Goal: Information Seeking & Learning: Learn about a topic

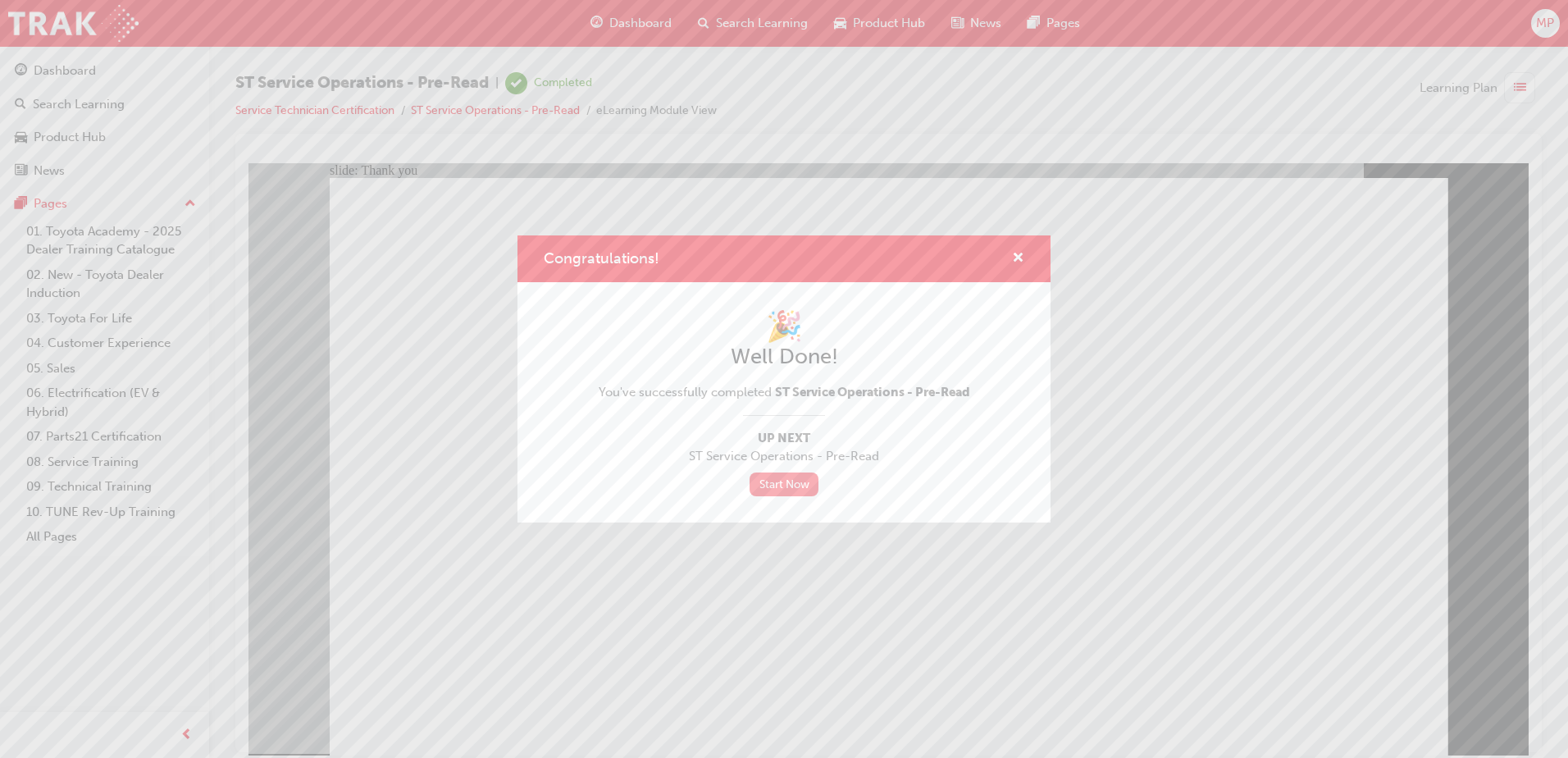
click at [791, 483] on link "Start Now" at bounding box center [784, 484] width 69 height 24
click at [645, 652] on div "Congratulations! 🎉 Well Done! You've successfully completed ST Service Operatio…" at bounding box center [784, 379] width 1568 height 758
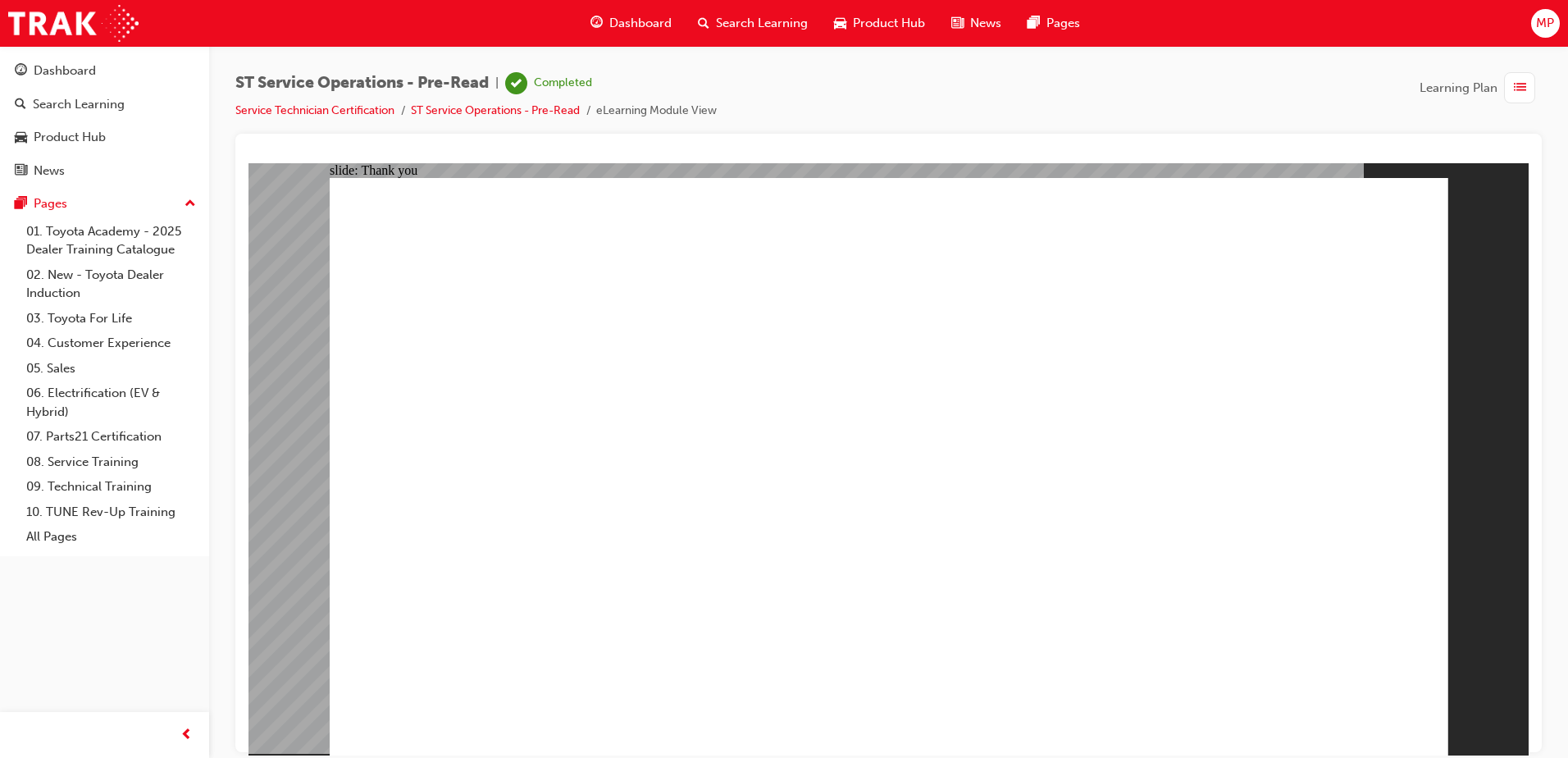
click at [339, 110] on link "Service Technician Certification" at bounding box center [314, 111] width 159 height 14
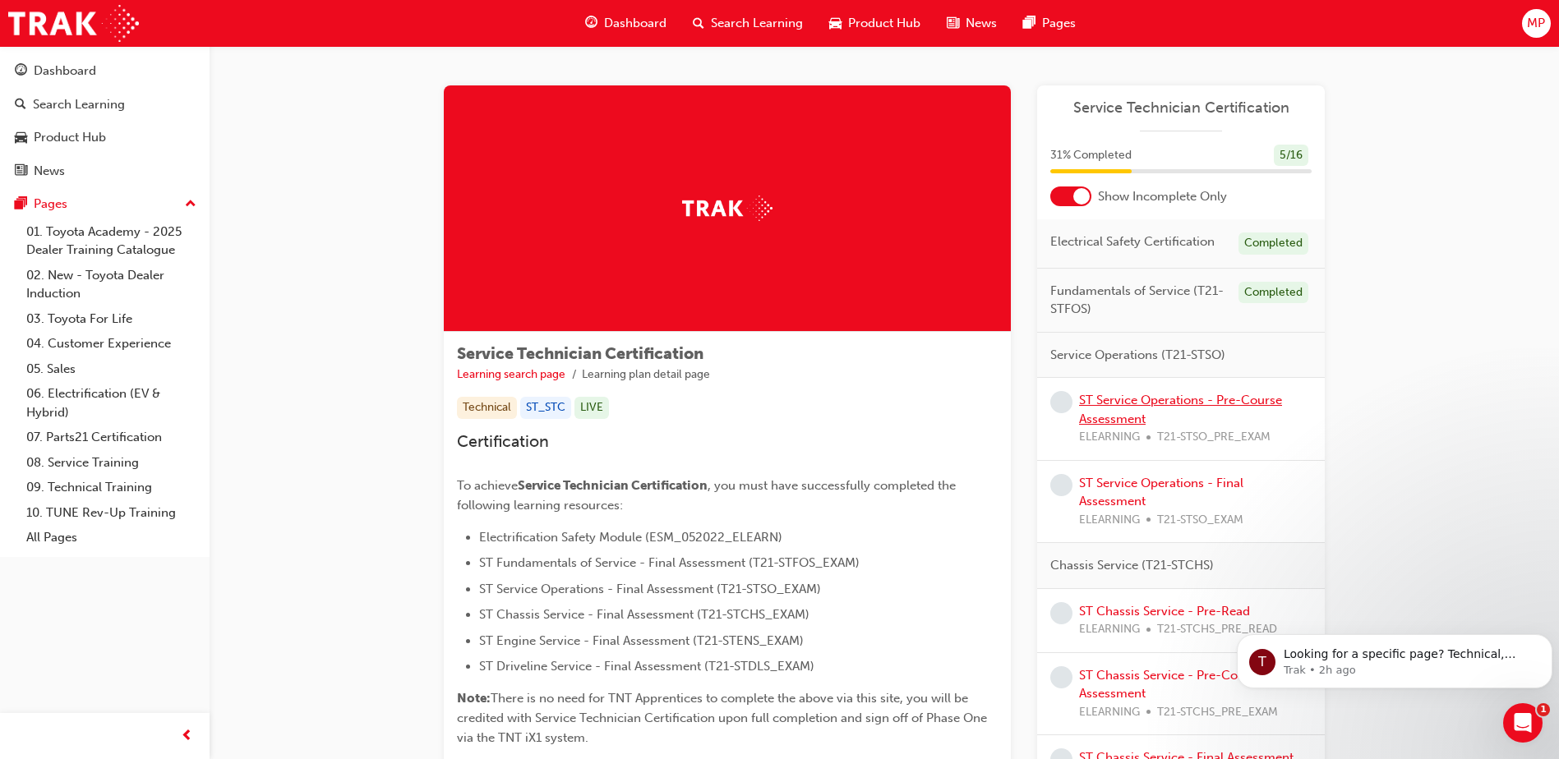
click at [1132, 401] on link "ST Service Operations - Pre-Course Assessment" at bounding box center [1180, 410] width 203 height 34
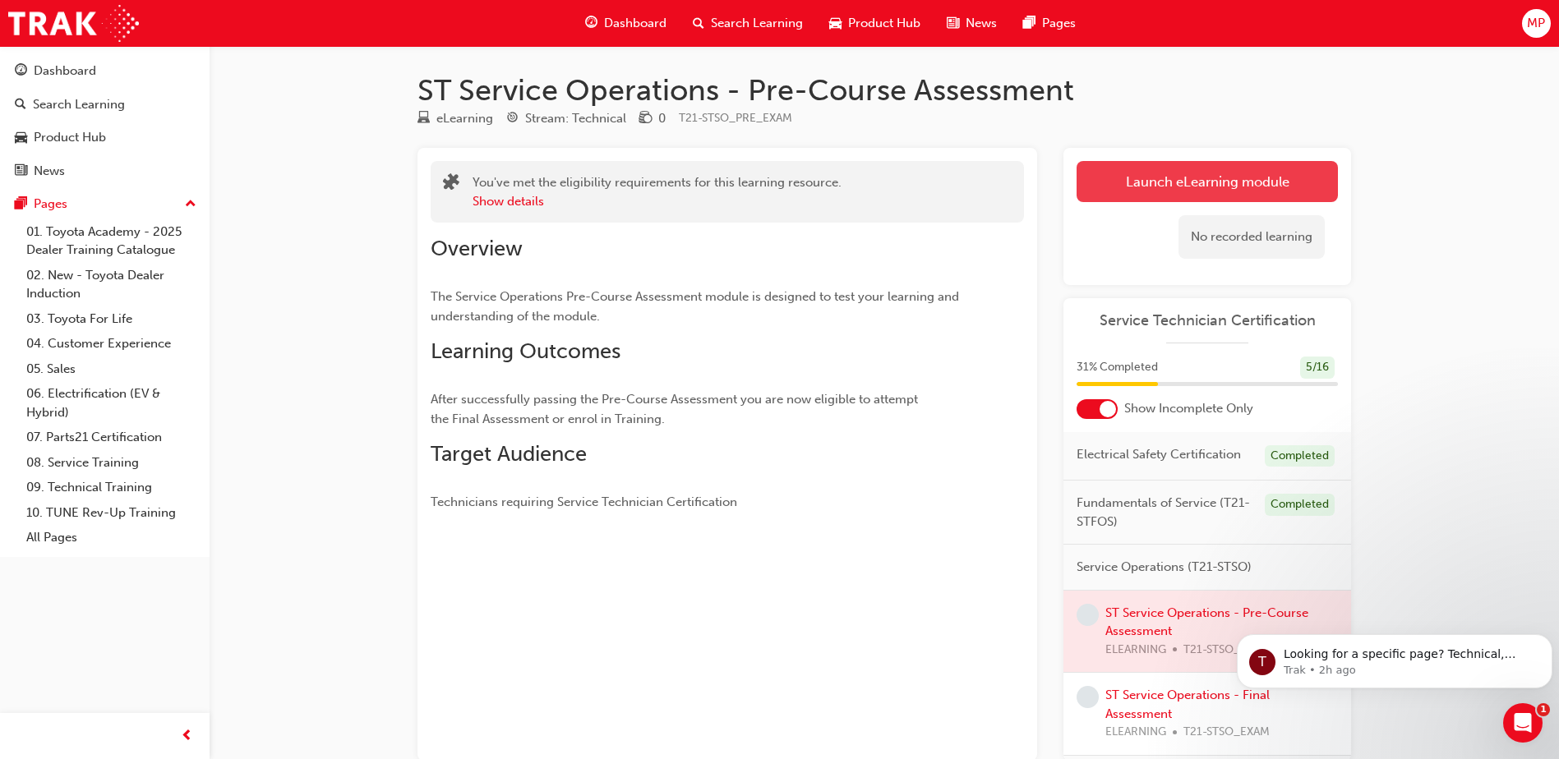
click at [1211, 172] on link "Launch eLearning module" at bounding box center [1207, 181] width 261 height 41
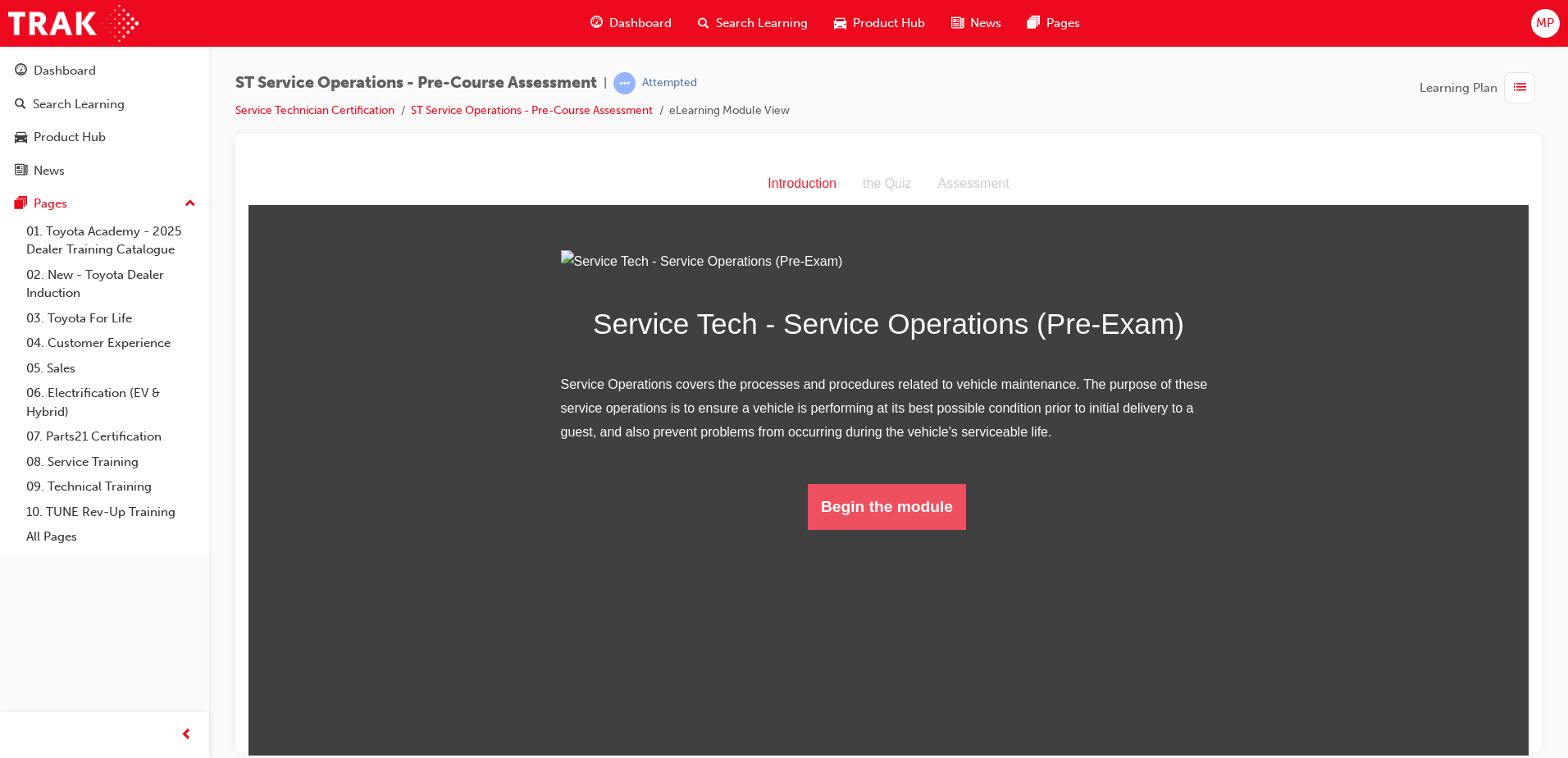
click at [879, 529] on button "Begin the module" at bounding box center [887, 506] width 159 height 46
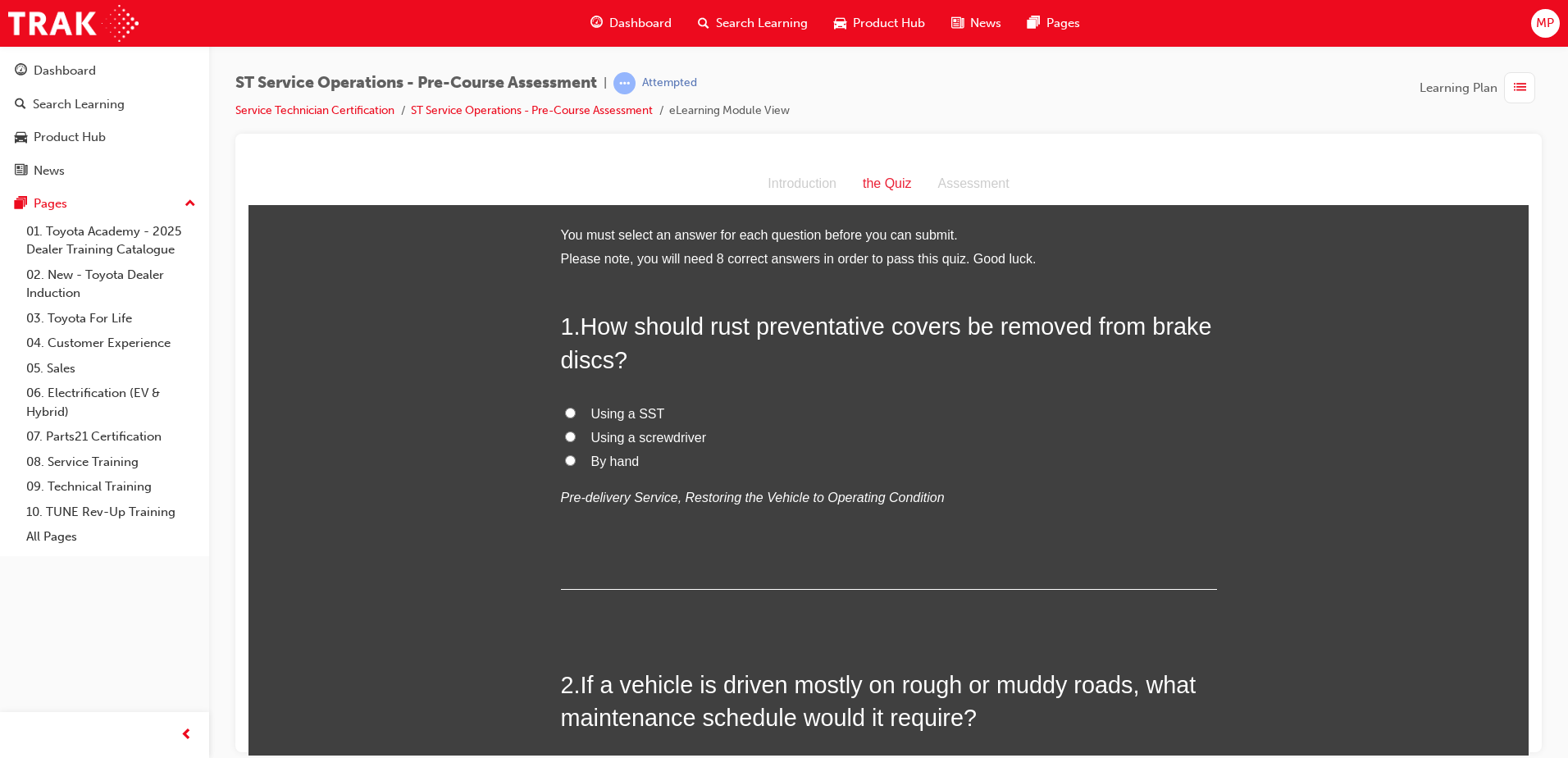
click at [595, 407] on span "Using a SST" at bounding box center [629, 413] width 74 height 14
click at [576, 407] on input "Using a SST" at bounding box center [570, 412] width 11 height 11
radio input "true"
drag, startPoint x: 703, startPoint y: 325, endPoint x: 885, endPoint y: 331, distance: 182.1
click at [885, 331] on span "How should rust preventative covers be removed from brake discs?" at bounding box center [886, 342] width 652 height 59
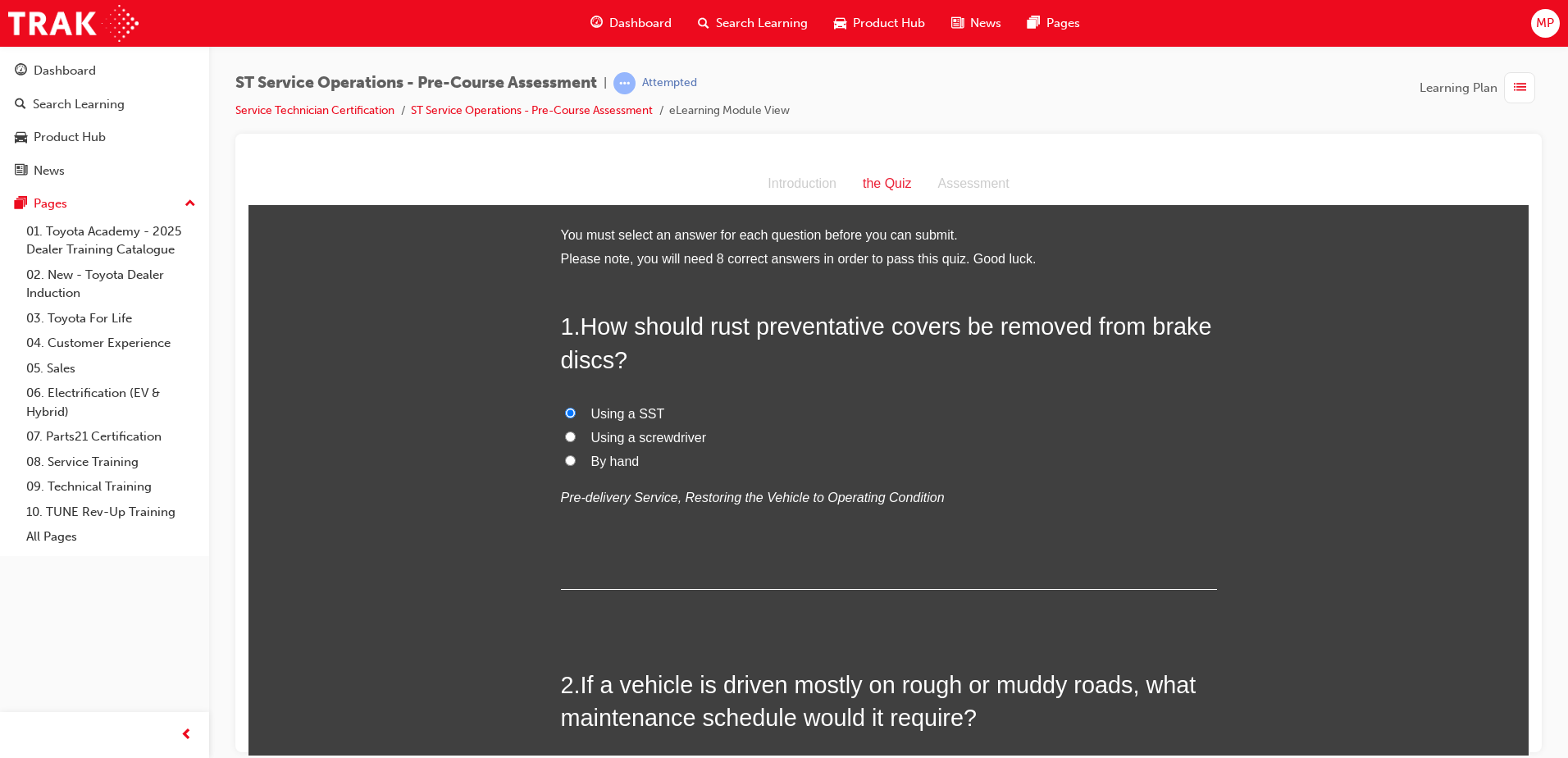
drag, startPoint x: 885, startPoint y: 331, endPoint x: 908, endPoint y: 334, distance: 23.2
click at [911, 337] on span "How should rust preventative covers be removed from brake discs?" at bounding box center [886, 342] width 652 height 59
drag, startPoint x: 707, startPoint y: 330, endPoint x: 953, endPoint y: 330, distance: 246.0
click at [953, 330] on span "How should rust preventative covers be removed from brake discs?" at bounding box center [886, 342] width 652 height 59
copy span "rust preventative cover"
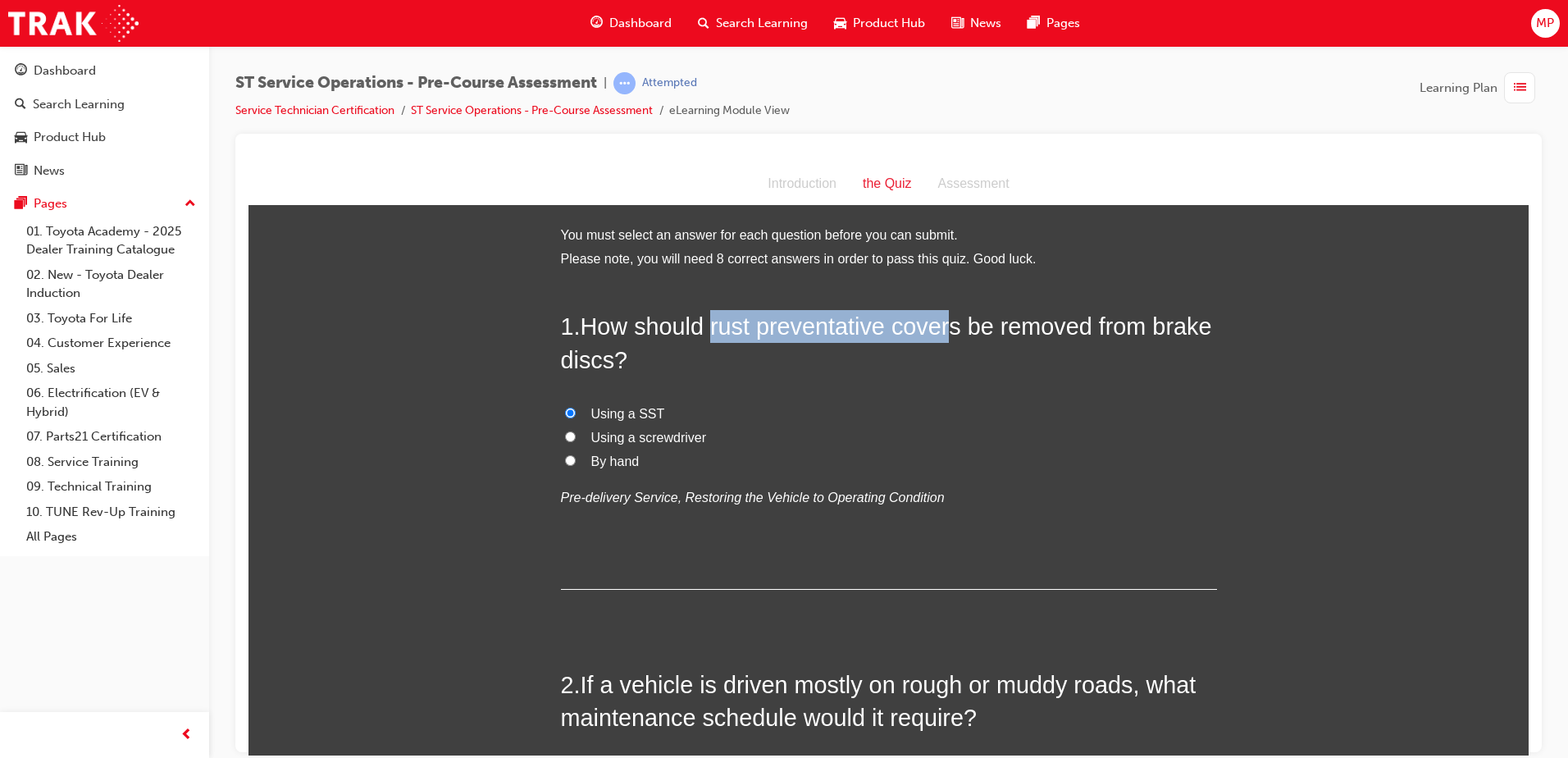
click at [565, 464] on input "By hand" at bounding box center [570, 459] width 11 height 11
radio input "true"
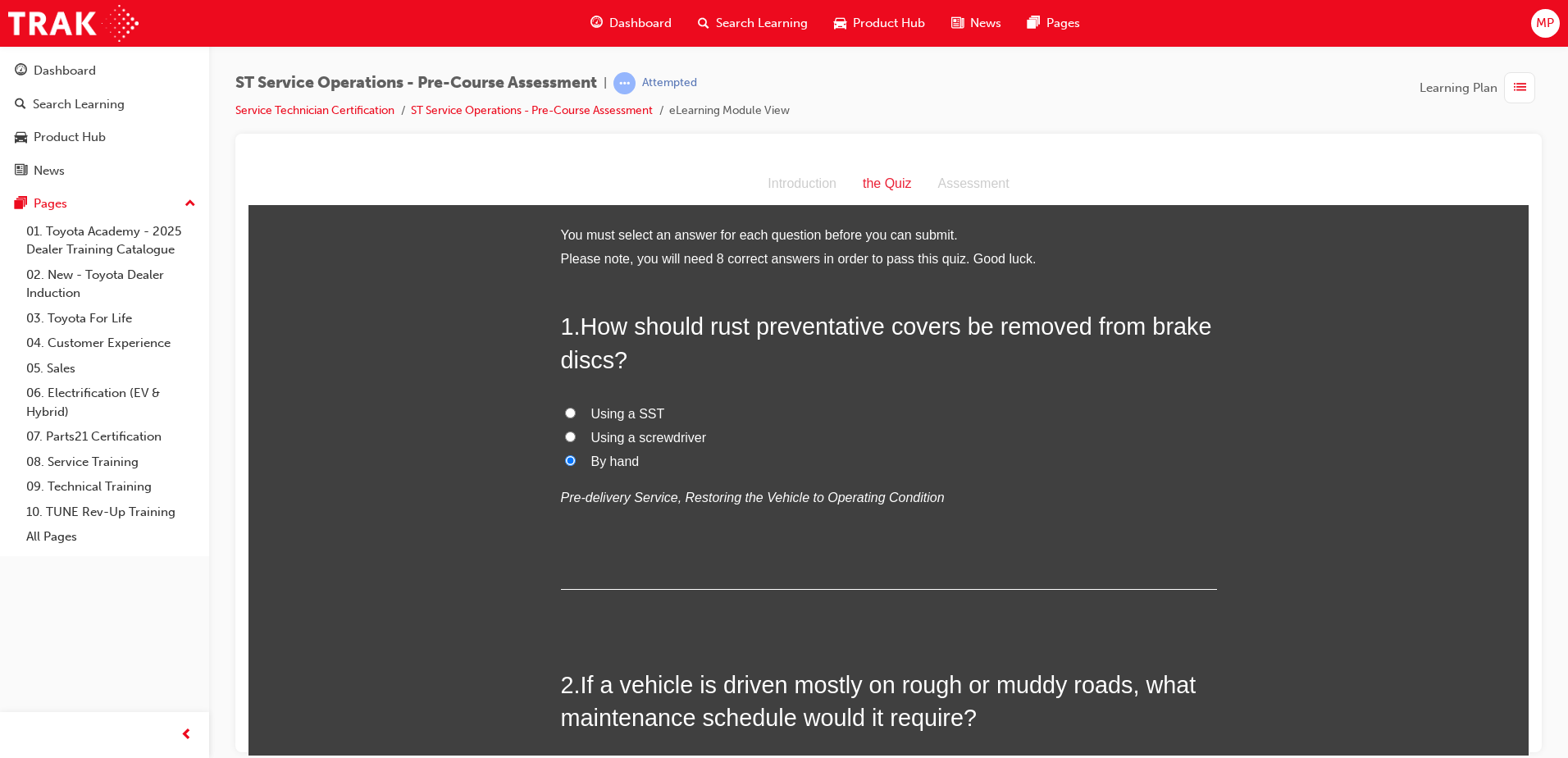
click at [851, 411] on label "Using a SST" at bounding box center [889, 414] width 657 height 24
click at [576, 411] on input "Using a SST" at bounding box center [570, 412] width 11 height 11
radio input "true"
click at [562, 468] on label "By hand" at bounding box center [889, 461] width 657 height 24
click at [565, 465] on input "By hand" at bounding box center [570, 459] width 11 height 11
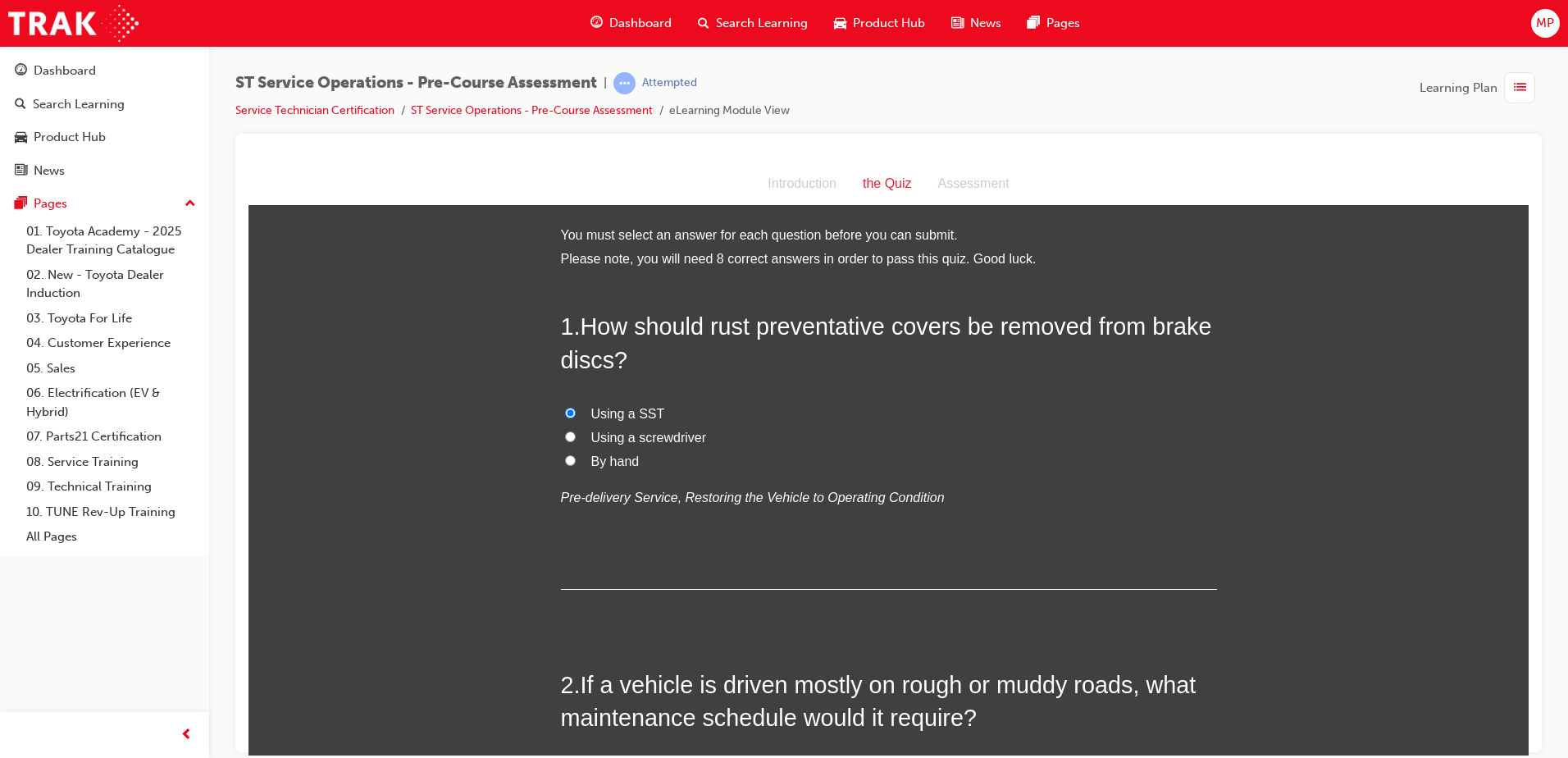
radio input "true"
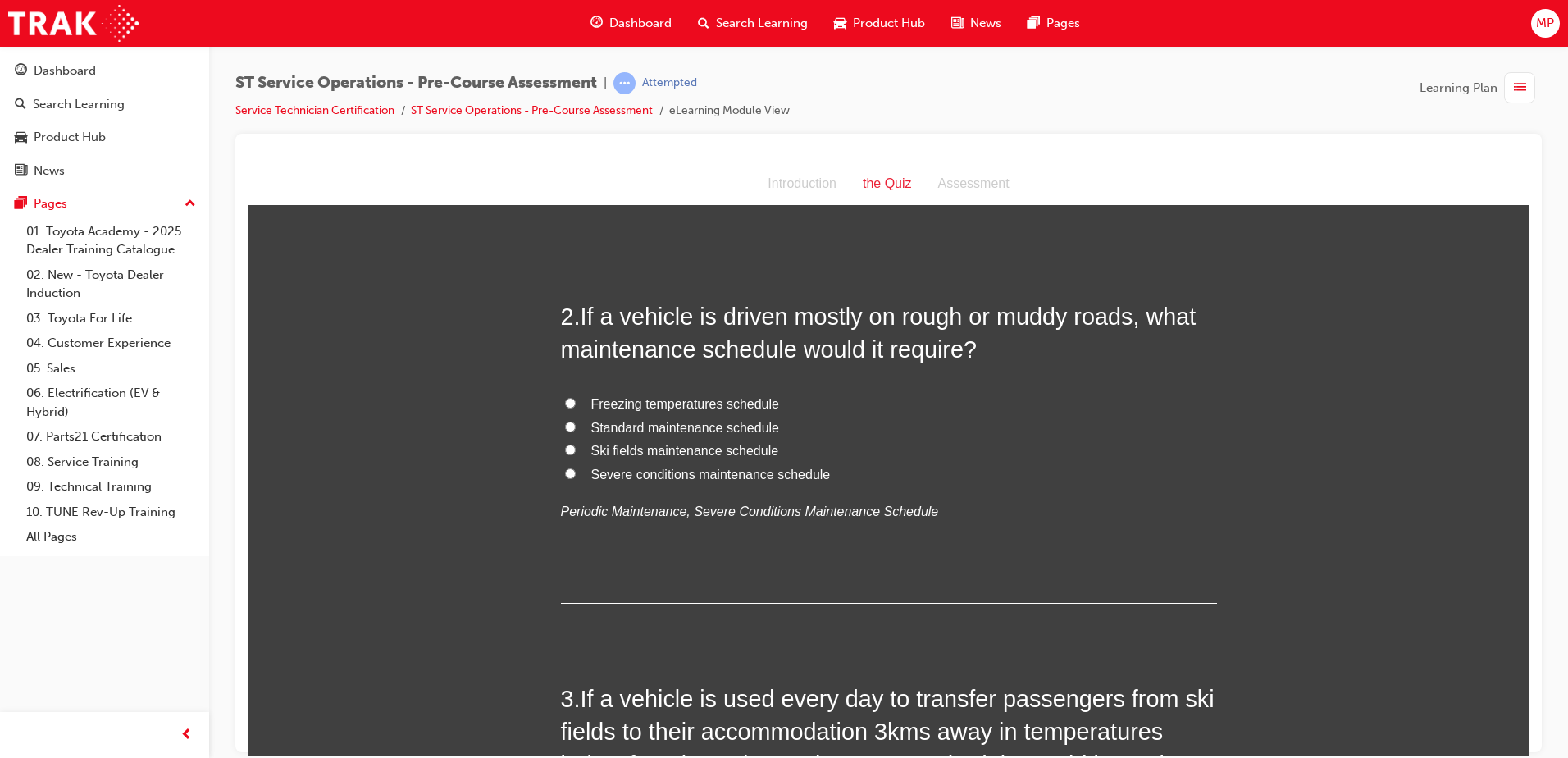
scroll to position [329, 0]
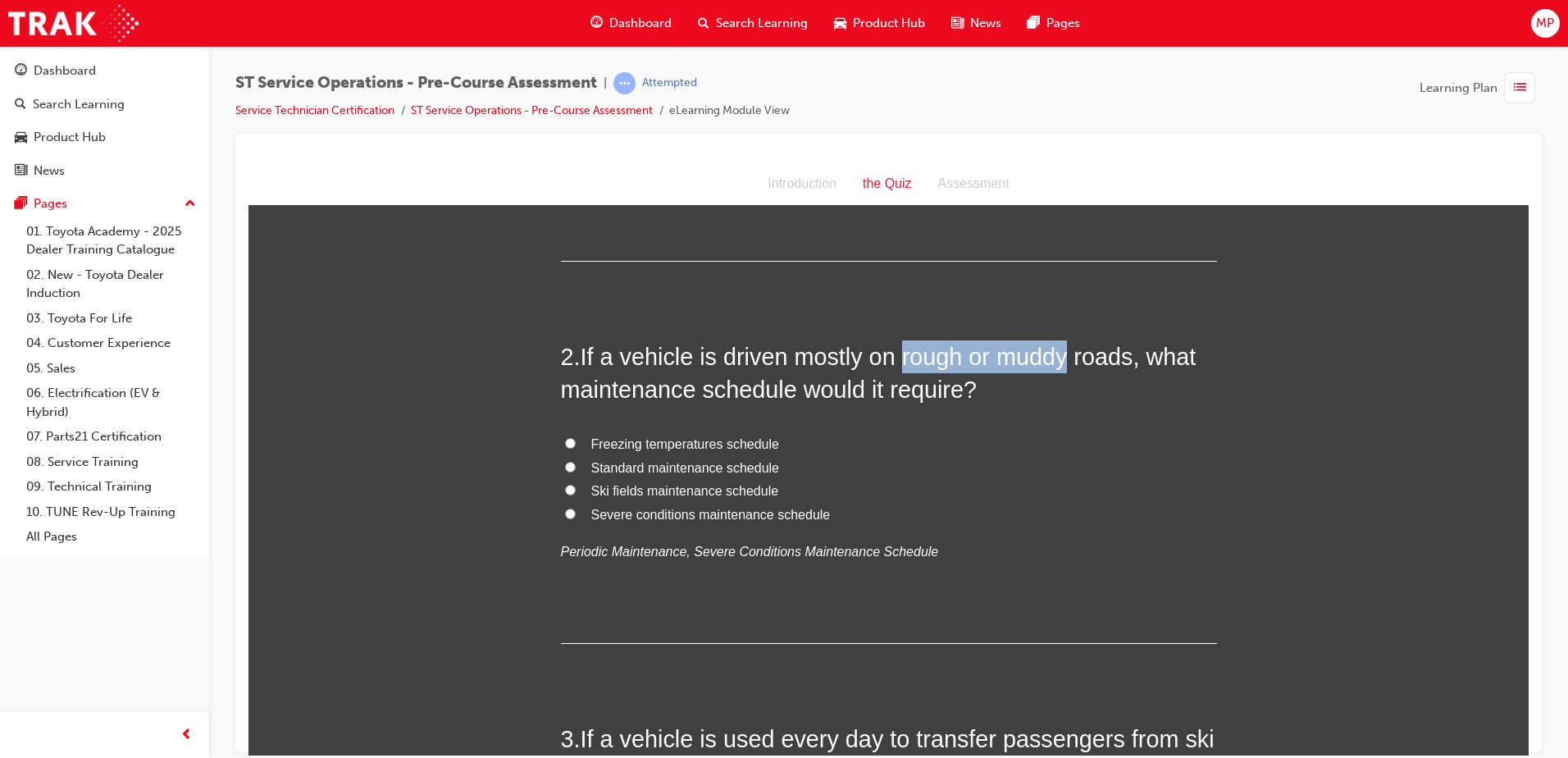
drag, startPoint x: 894, startPoint y: 357, endPoint x: 1062, endPoint y: 355, distance: 168.0
click at [1062, 355] on span "If a vehicle is driven mostly on rough or muddy roads, what maintenance schedul…" at bounding box center [878, 373] width 636 height 59
click at [1060, 356] on span "If a vehicle is driven mostly on rough or muddy roads, what maintenance schedul…" at bounding box center [878, 373] width 636 height 59
drag, startPoint x: 891, startPoint y: 357, endPoint x: 1111, endPoint y: 358, distance: 220.0
click at [1111, 358] on span "If a vehicle is driven mostly on rough or muddy roads, what maintenance schedul…" at bounding box center [878, 373] width 636 height 59
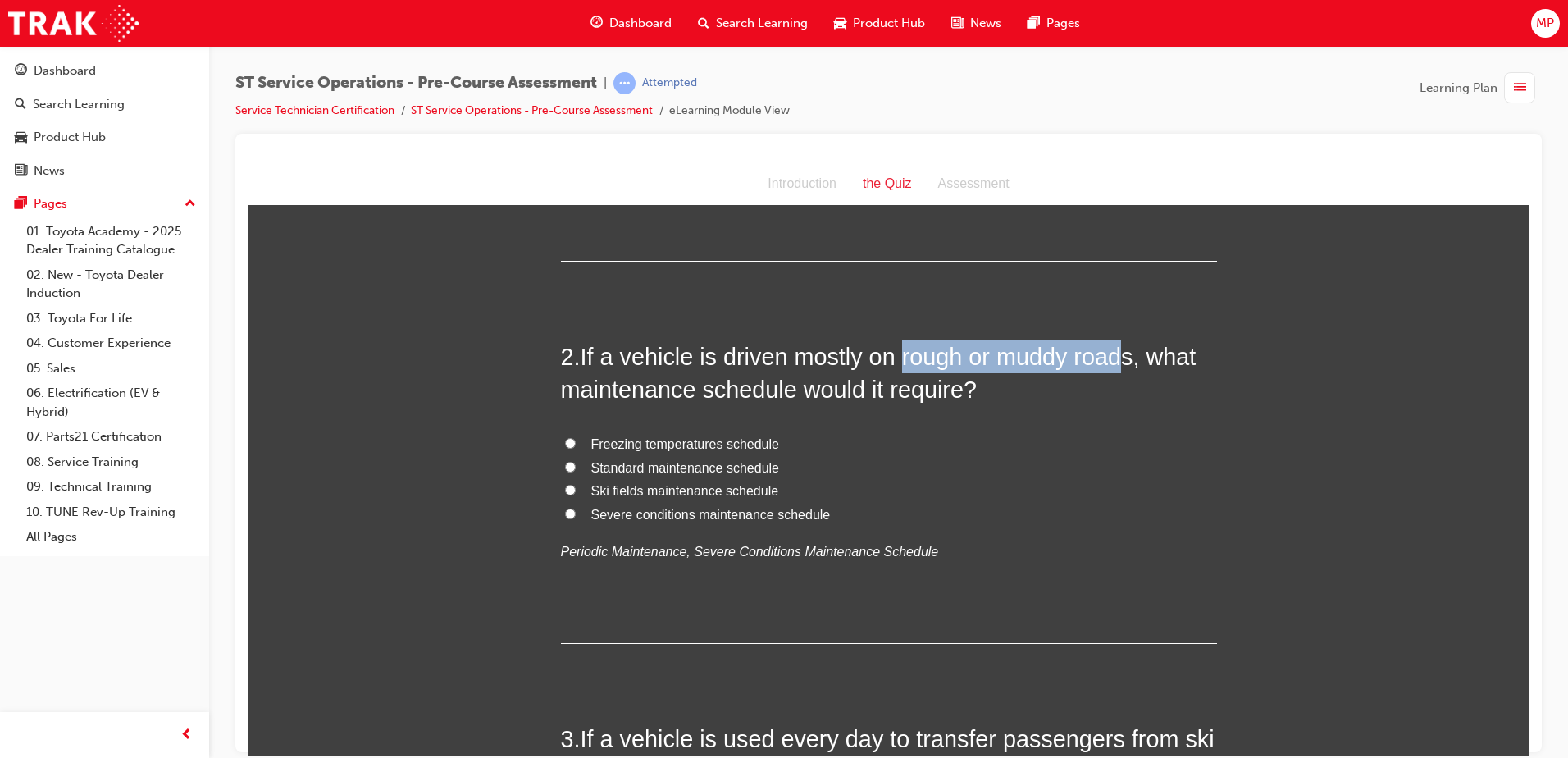
copy span "rough or [GEOGRAPHIC_DATA]"
click at [1065, 495] on label "Ski fields maintenance schedule" at bounding box center [889, 491] width 657 height 24
click at [576, 495] on input "Ski fields maintenance schedule" at bounding box center [570, 489] width 11 height 11
radio input "true"
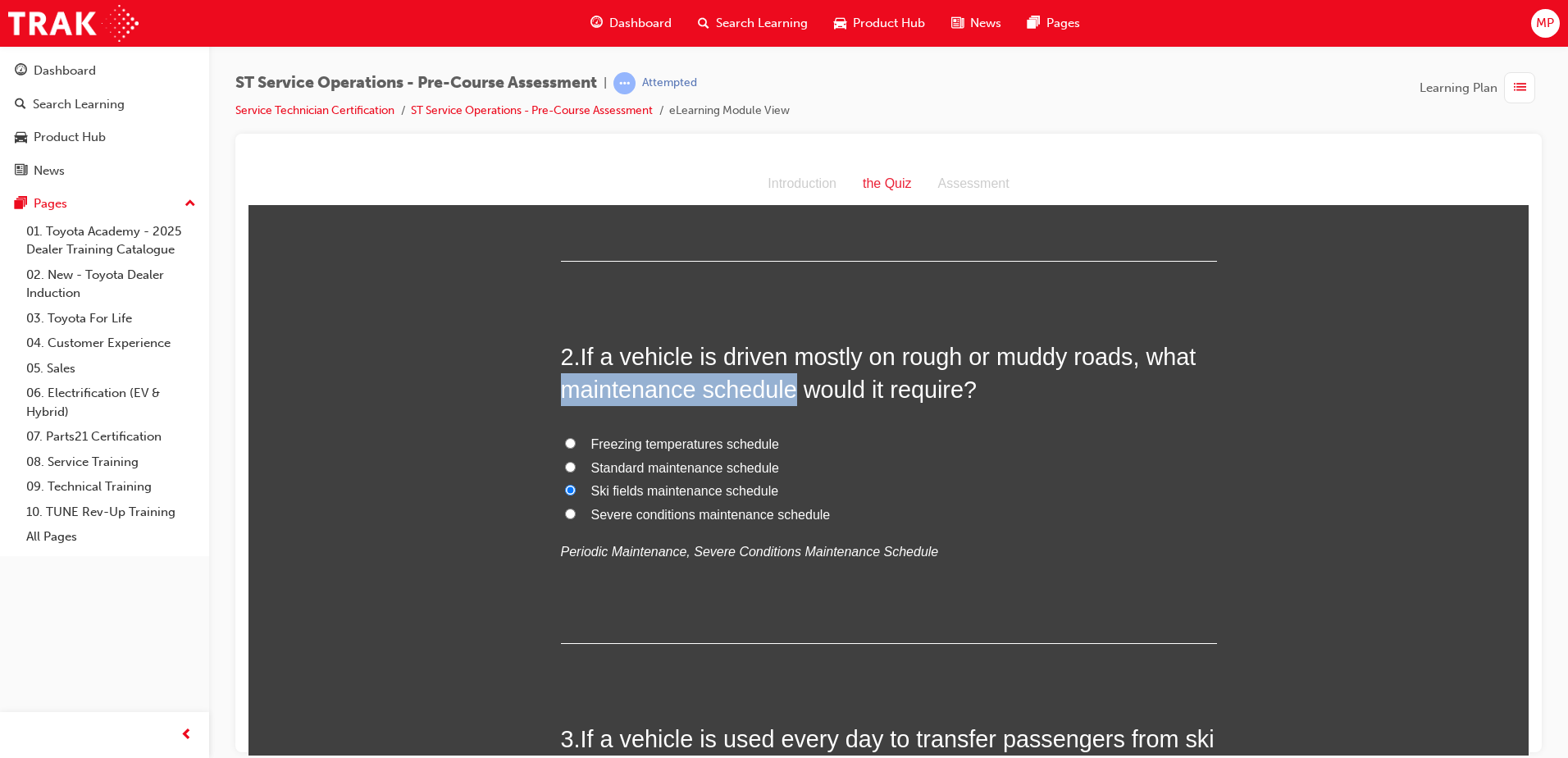
drag, startPoint x: 558, startPoint y: 389, endPoint x: 787, endPoint y: 390, distance: 229.0
click at [787, 390] on span "If a vehicle is driven mostly on rough or muddy roads, what maintenance schedul…" at bounding box center [878, 373] width 636 height 59
copy span "maintenance schedule"
click at [994, 384] on h2 "2 . If a vehicle is driven mostly on rough or muddy roads, what maintenance sch…" at bounding box center [889, 373] width 657 height 67
click at [671, 509] on span "Severe conditions maintenance schedule" at bounding box center [712, 514] width 240 height 14
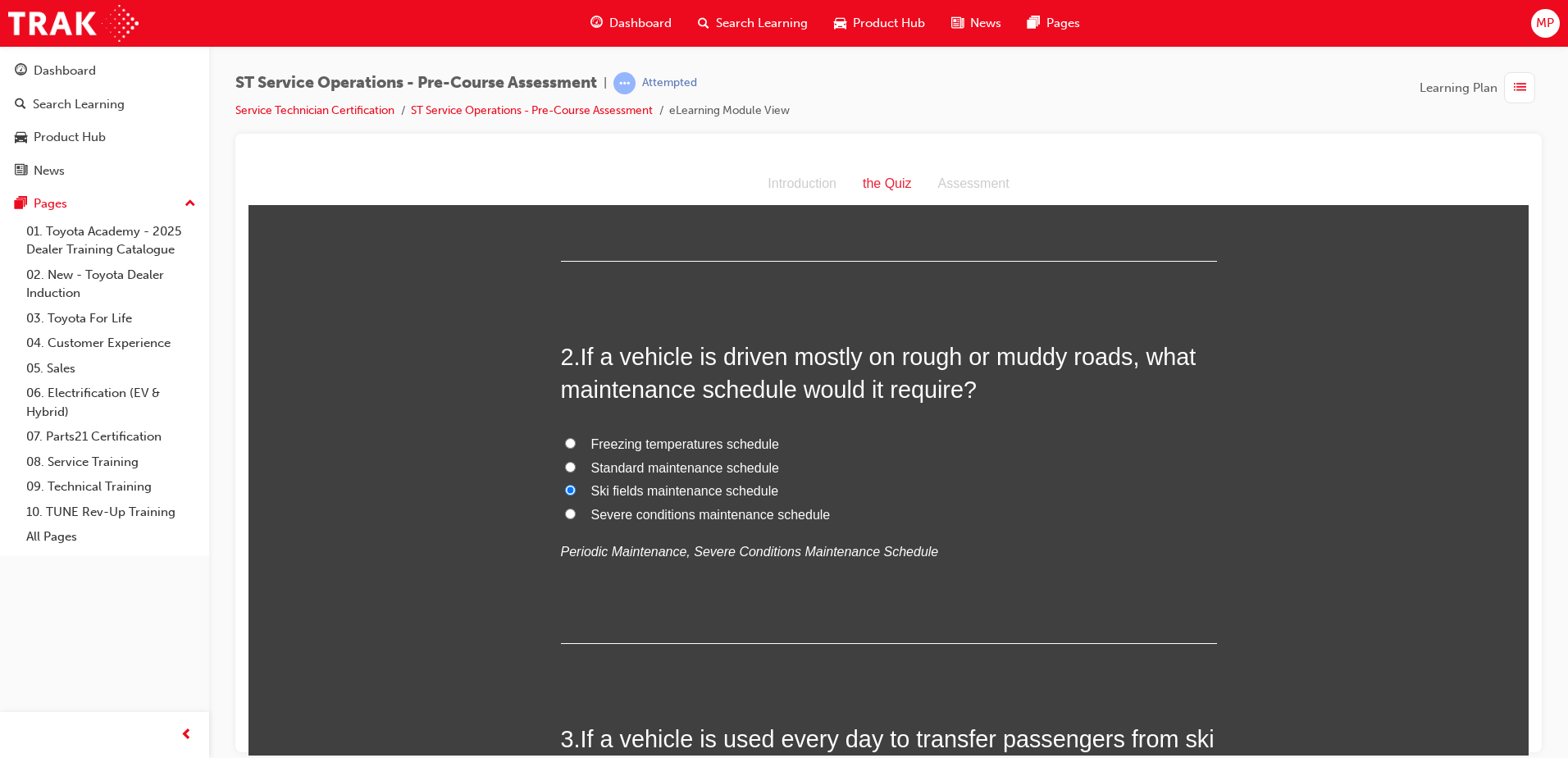
click at [576, 509] on input "Severe conditions maintenance schedule" at bounding box center [570, 513] width 11 height 11
radio input "true"
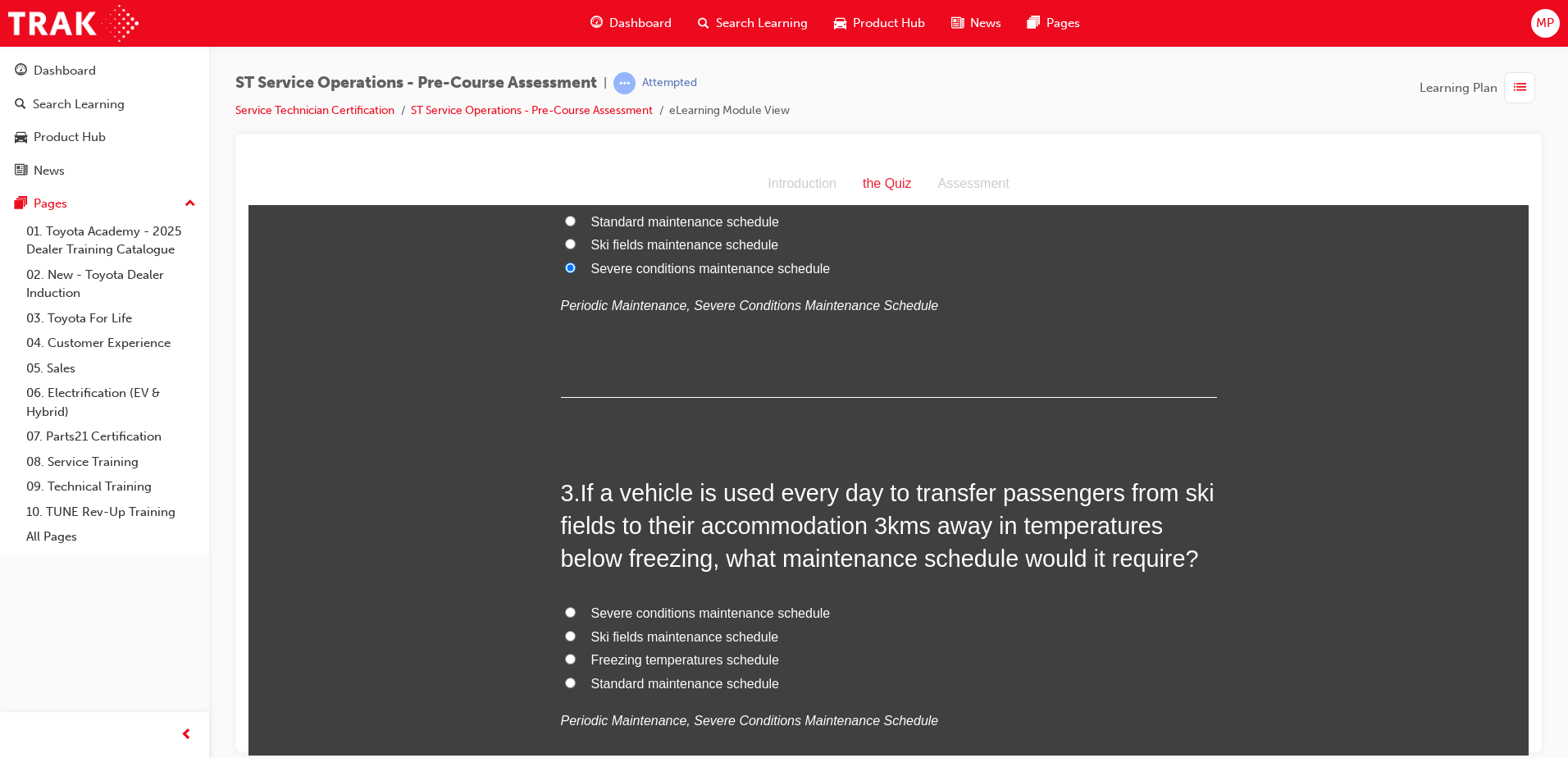
scroll to position [657, 0]
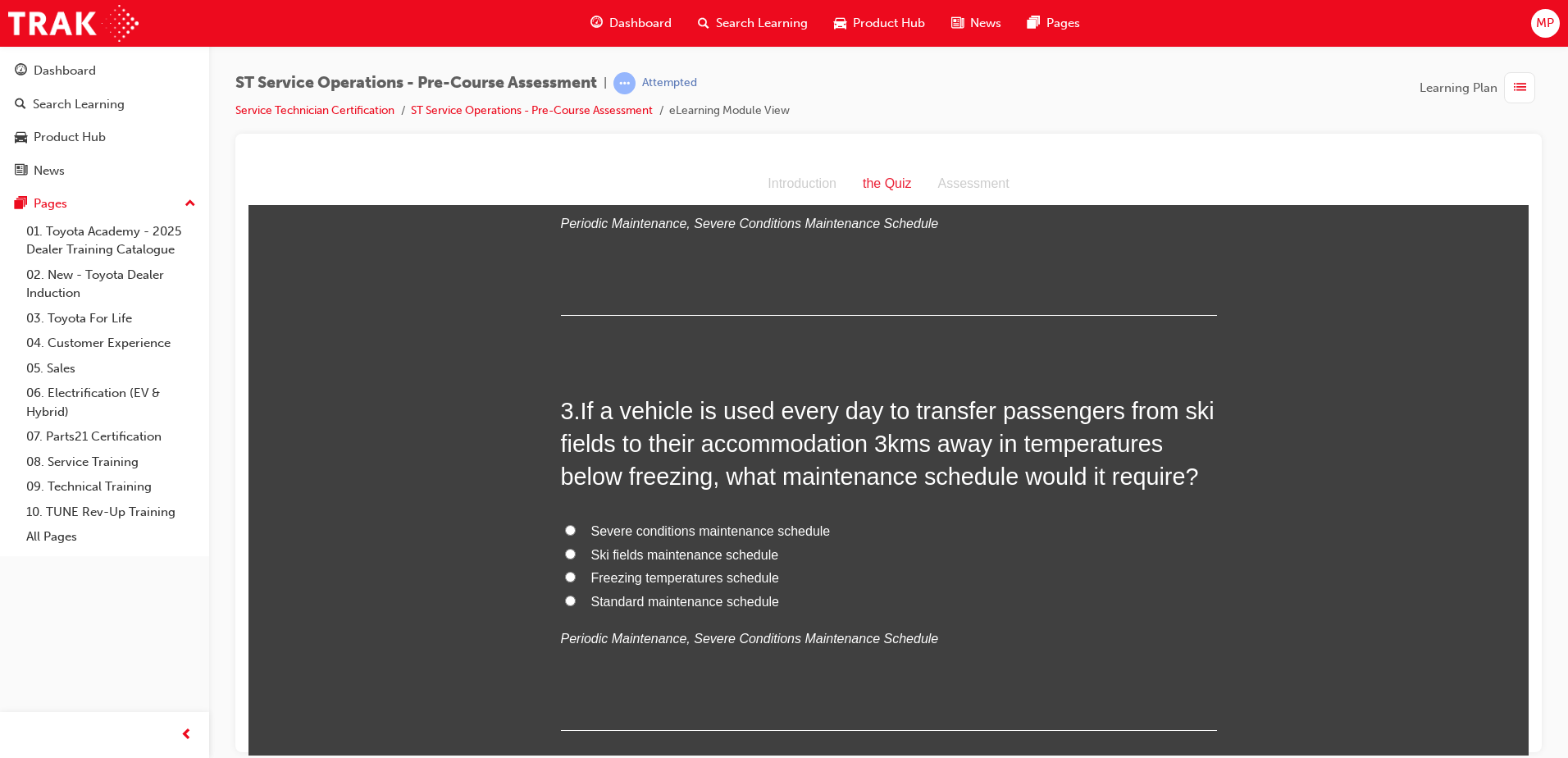
click at [569, 578] on input "Freezing temperatures schedule" at bounding box center [570, 576] width 11 height 11
radio input "true"
click at [565, 556] on input "Ski fields maintenance schedule" at bounding box center [570, 553] width 11 height 11
radio input "true"
drag, startPoint x: 587, startPoint y: 555, endPoint x: 769, endPoint y: 560, distance: 182.1
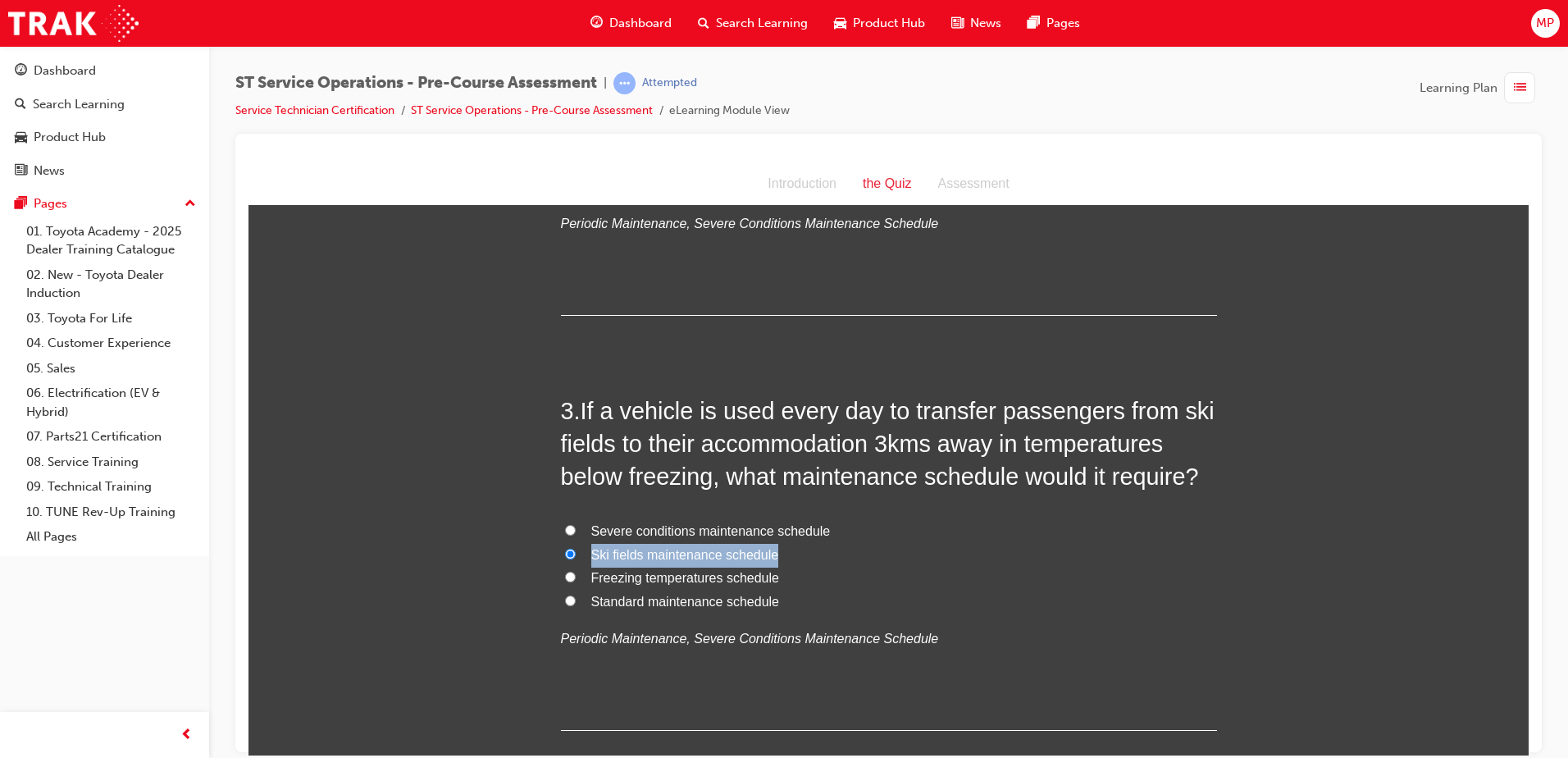
click at [769, 560] on label "Ski fields maintenance schedule" at bounding box center [889, 555] width 657 height 24
copy span "Ski fields maintenance schedule"
click at [627, 397] on span "If a vehicle is used every day to transfer passengers from ski fields to their …" at bounding box center [887, 443] width 654 height 93
drag, startPoint x: 588, startPoint y: 532, endPoint x: 765, endPoint y: 539, distance: 177.1
click at [765, 539] on label "Severe conditions maintenance schedule" at bounding box center [889, 531] width 657 height 24
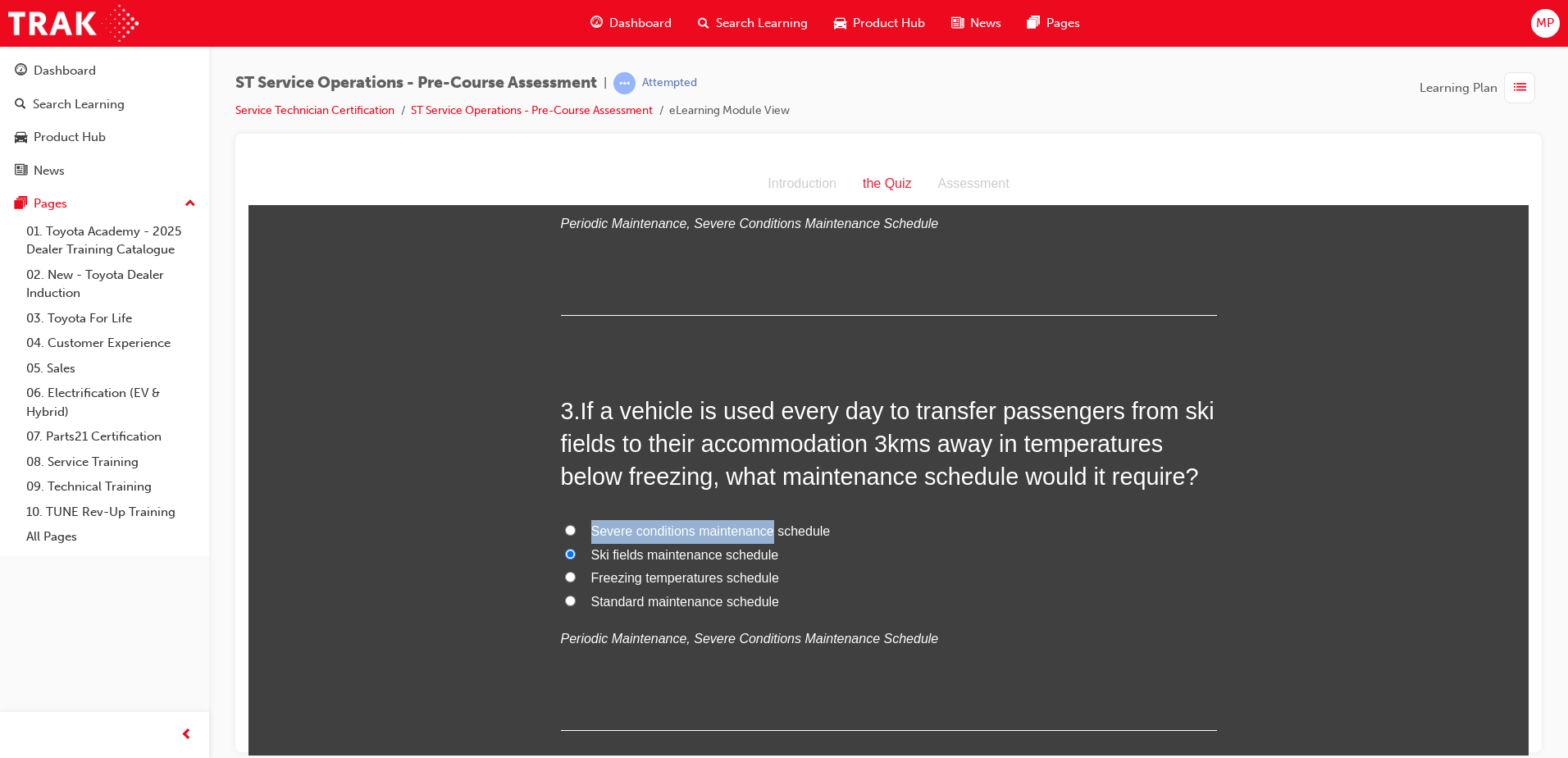
copy span "Severe conditions maintenance"
click at [624, 551] on span "Ski fields maintenance schedule" at bounding box center [686, 554] width 188 height 14
click at [576, 551] on input "Ski fields maintenance schedule" at bounding box center [570, 553] width 11 height 11
click at [572, 530] on label "Severe conditions maintenance schedule" at bounding box center [889, 531] width 657 height 24
click at [572, 530] on input "Severe conditions maintenance schedule" at bounding box center [570, 529] width 11 height 11
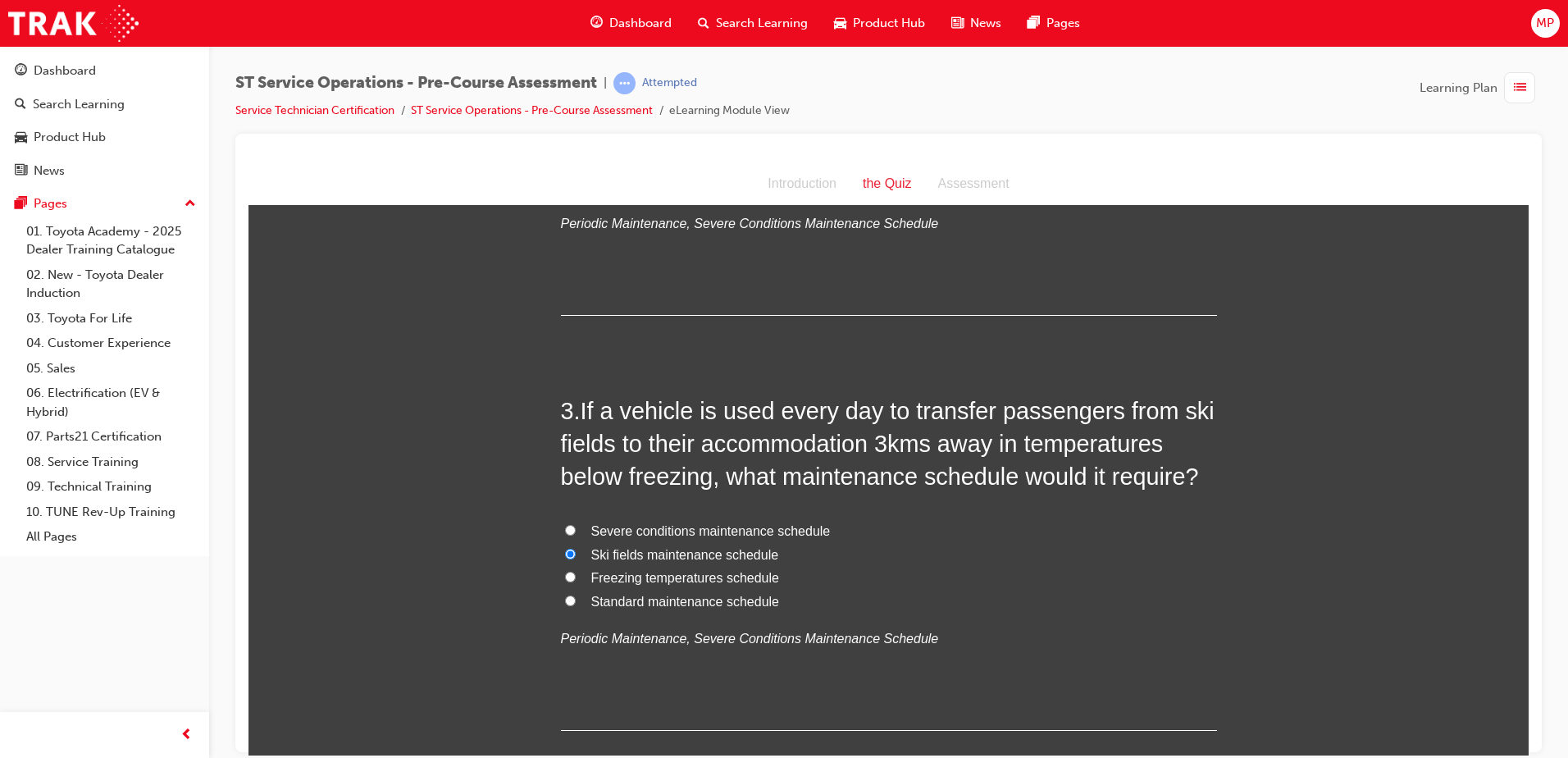
radio input "true"
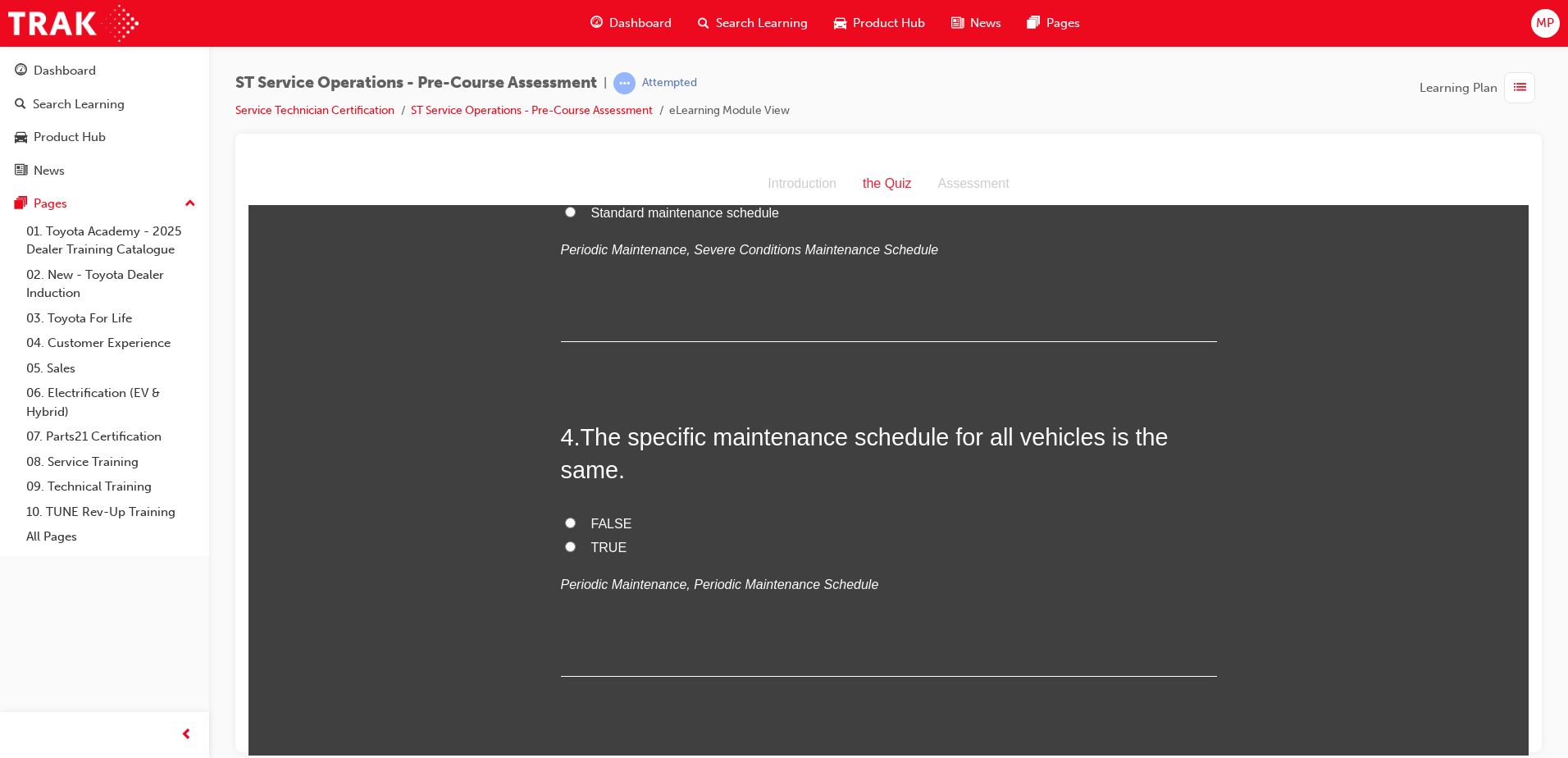
scroll to position [1149, 0]
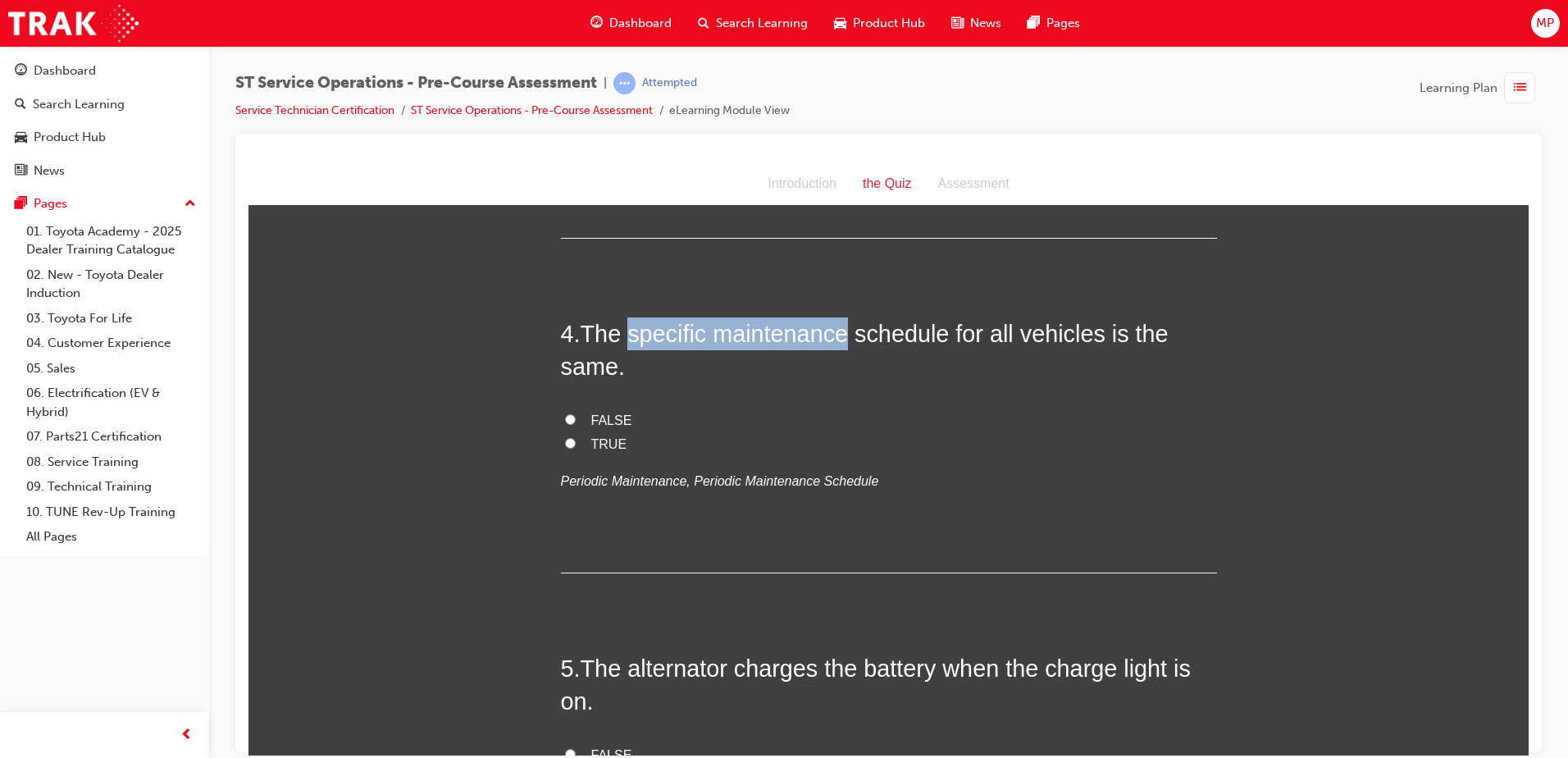
drag, startPoint x: 624, startPoint y: 333, endPoint x: 837, endPoint y: 338, distance: 213.1
click at [837, 338] on span "The specific maintenance schedule for all vehicles is the same." at bounding box center [864, 350] width 608 height 59
copy span "specific maintenance"
click at [565, 417] on input "FALSE" at bounding box center [570, 418] width 11 height 11
radio input "true"
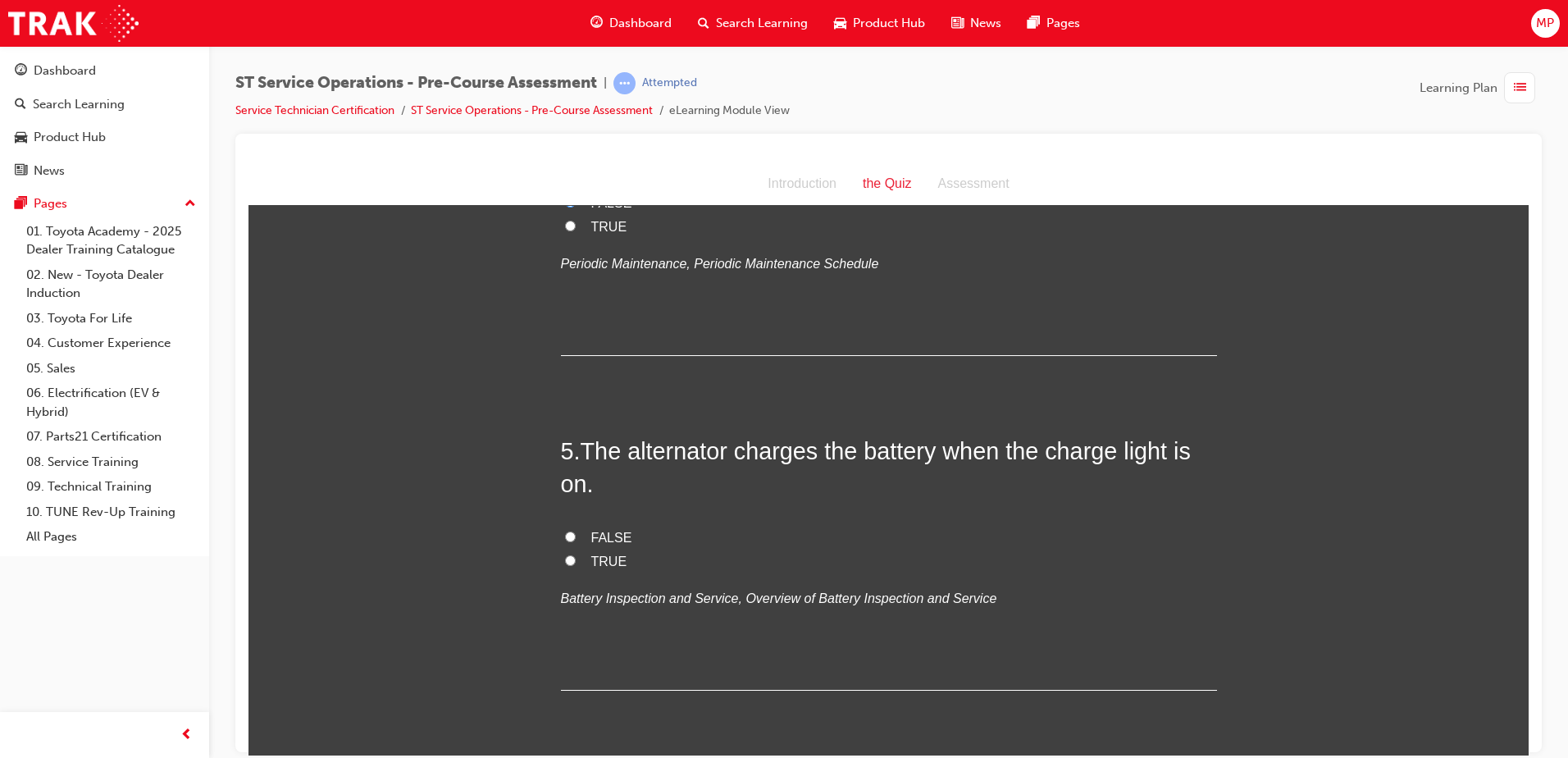
scroll to position [1395, 0]
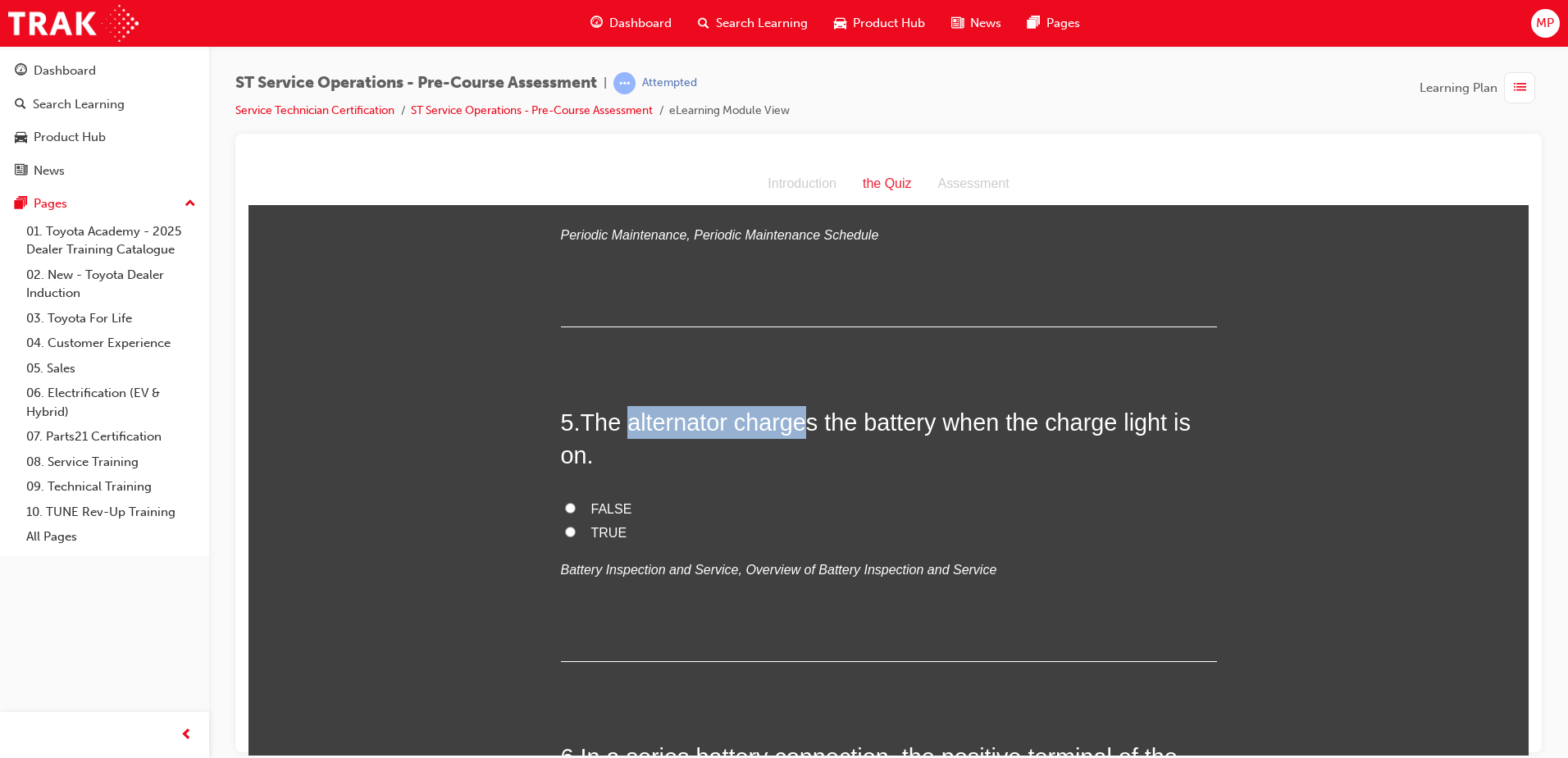
drag, startPoint x: 643, startPoint y: 424, endPoint x: 805, endPoint y: 431, distance: 162.2
click at [805, 431] on span "The alternator charges the battery when the charge light is on." at bounding box center [875, 437] width 630 height 59
copy span "alternator charge"
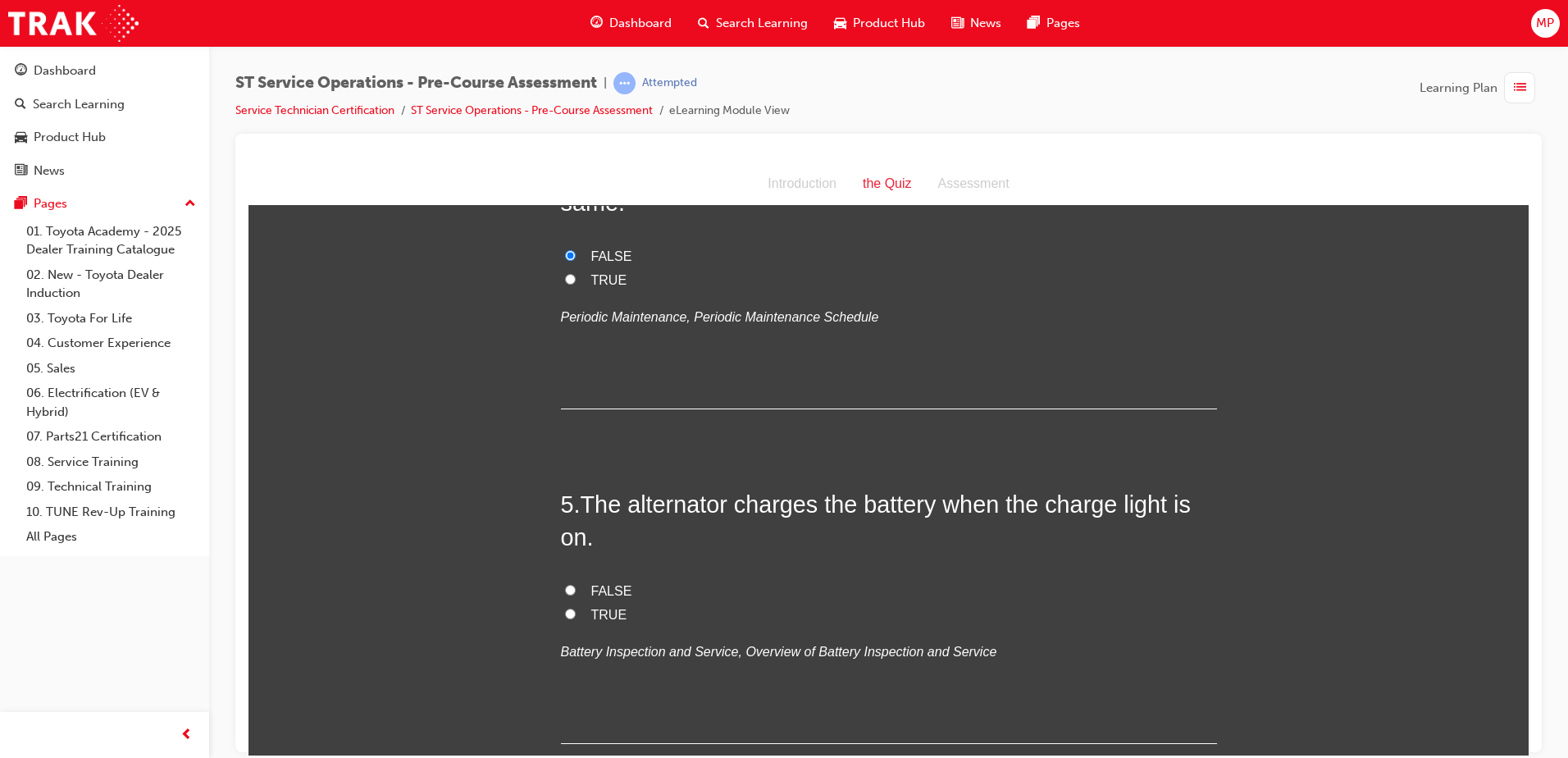
click at [891, 483] on div "1 . How should rust preventative covers be removed from brake discs? Using a SS…" at bounding box center [889, 735] width 657 height 3478
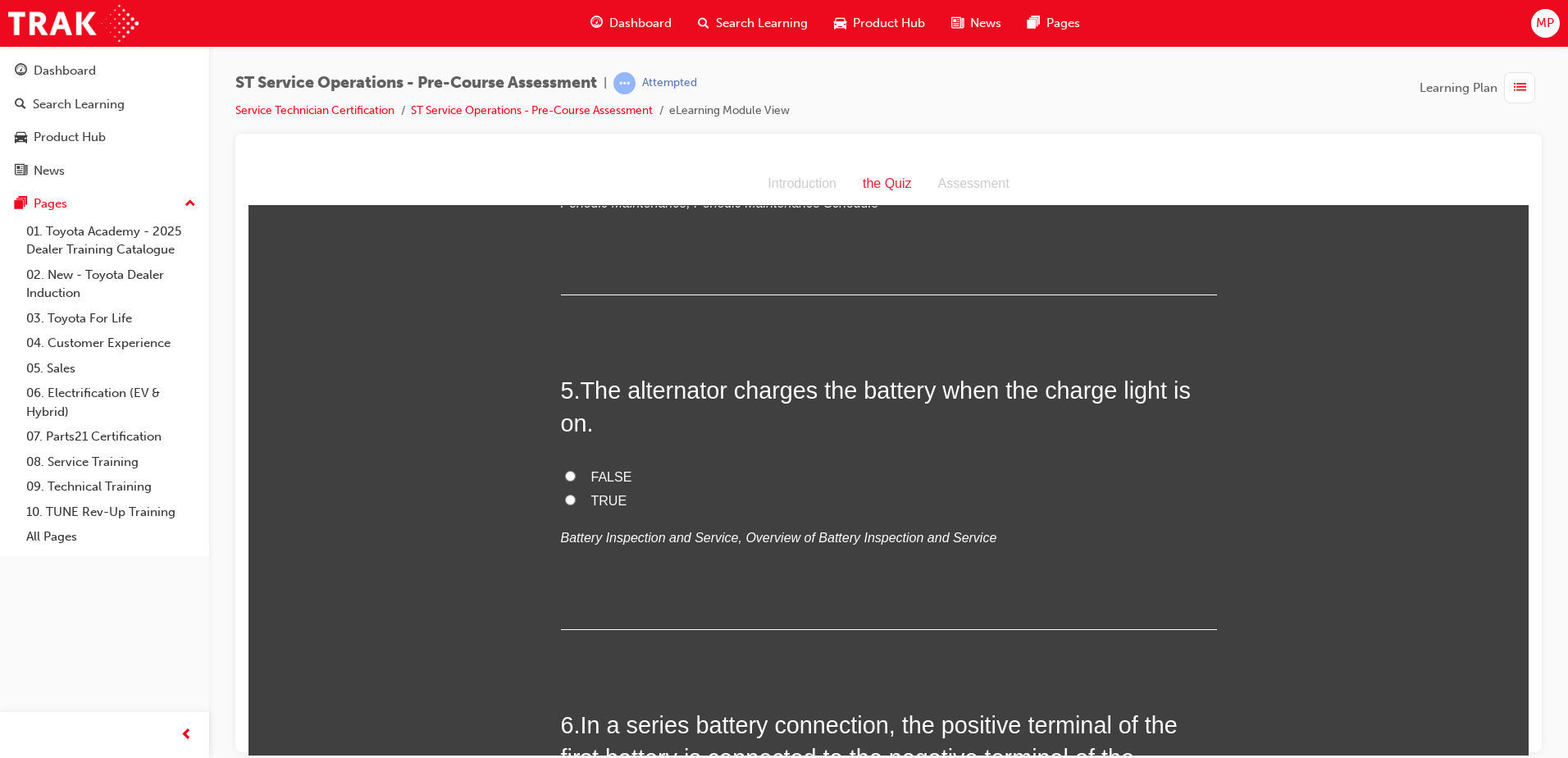
scroll to position [1477, 0]
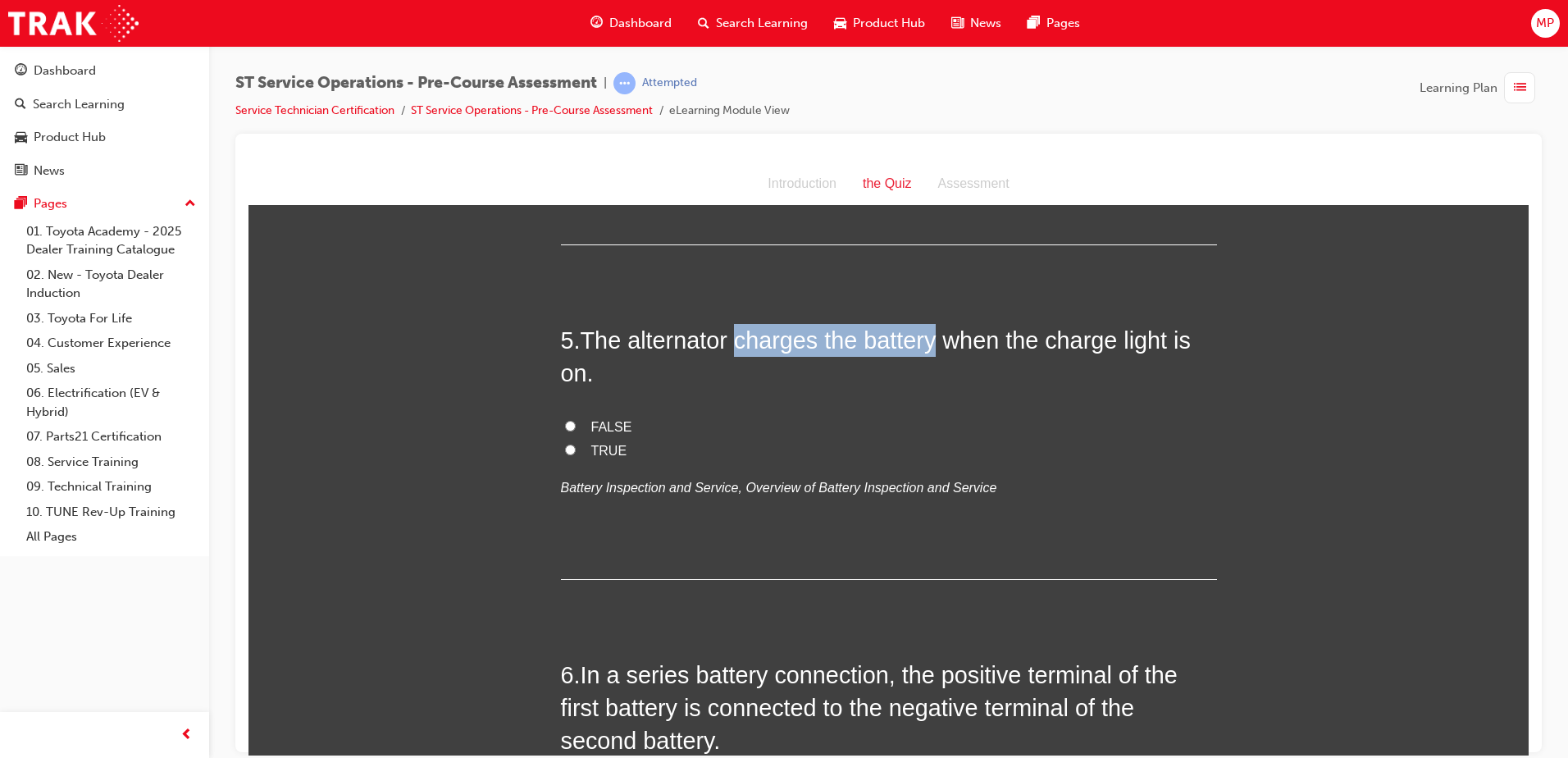
drag, startPoint x: 735, startPoint y: 344, endPoint x: 934, endPoint y: 349, distance: 199.1
click at [934, 349] on span "The alternator charges the battery when the charge light is on." at bounding box center [875, 356] width 630 height 59
copy span "charges the battery"
click at [578, 425] on label "FALSE" at bounding box center [889, 427] width 657 height 24
click at [576, 425] on input "FALSE" at bounding box center [570, 425] width 11 height 11
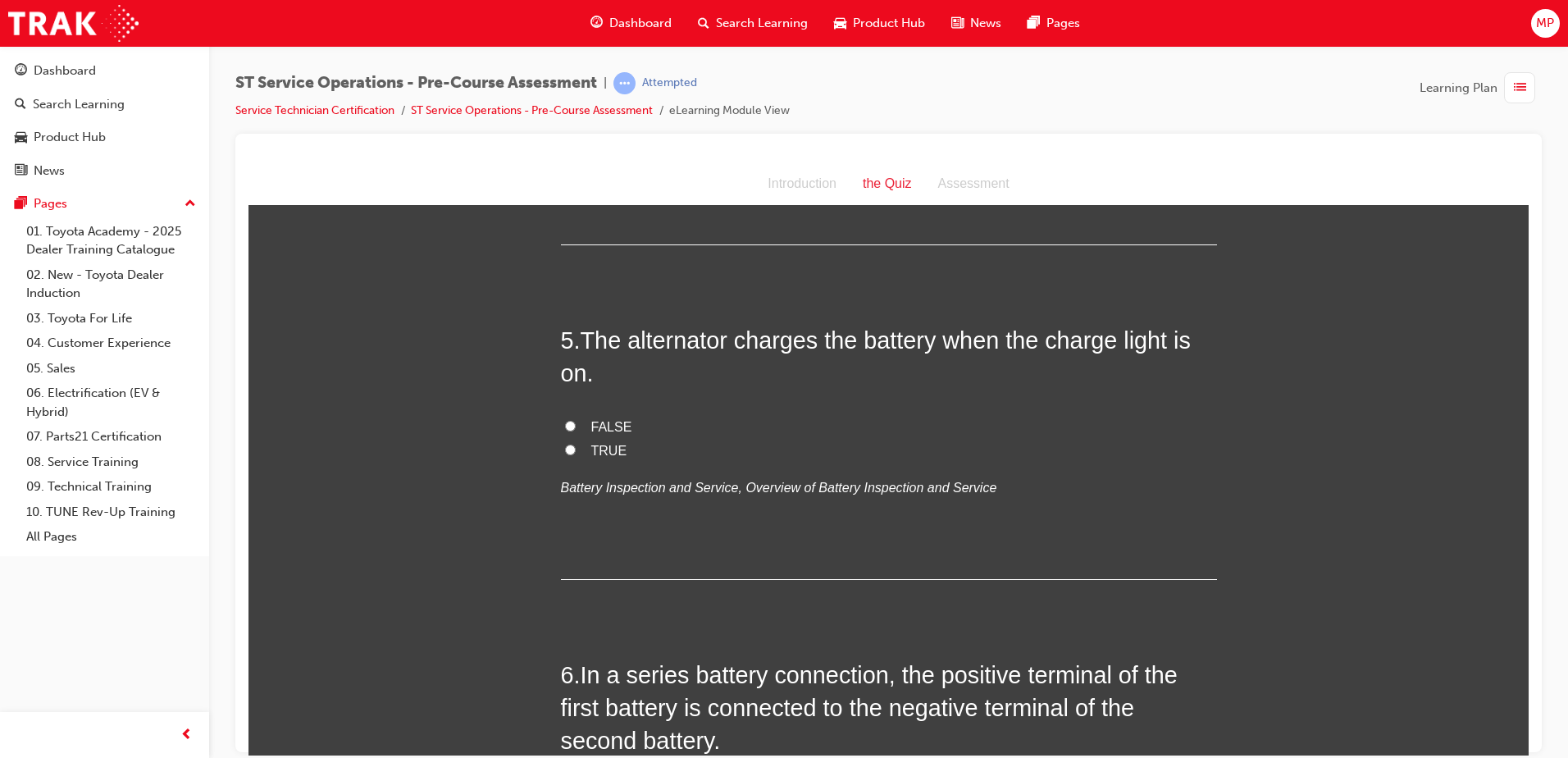
radio input "true"
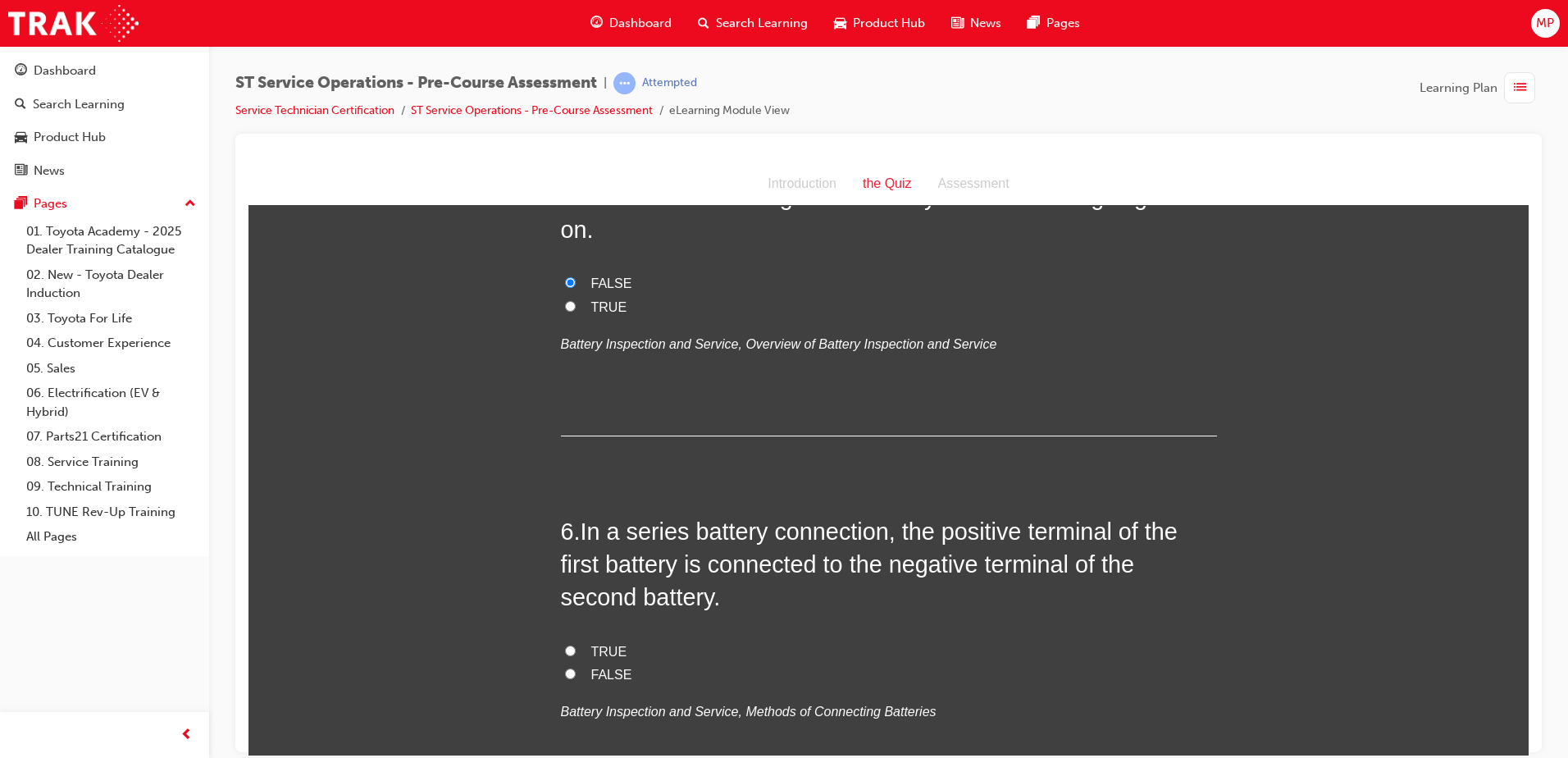
scroll to position [1560, 0]
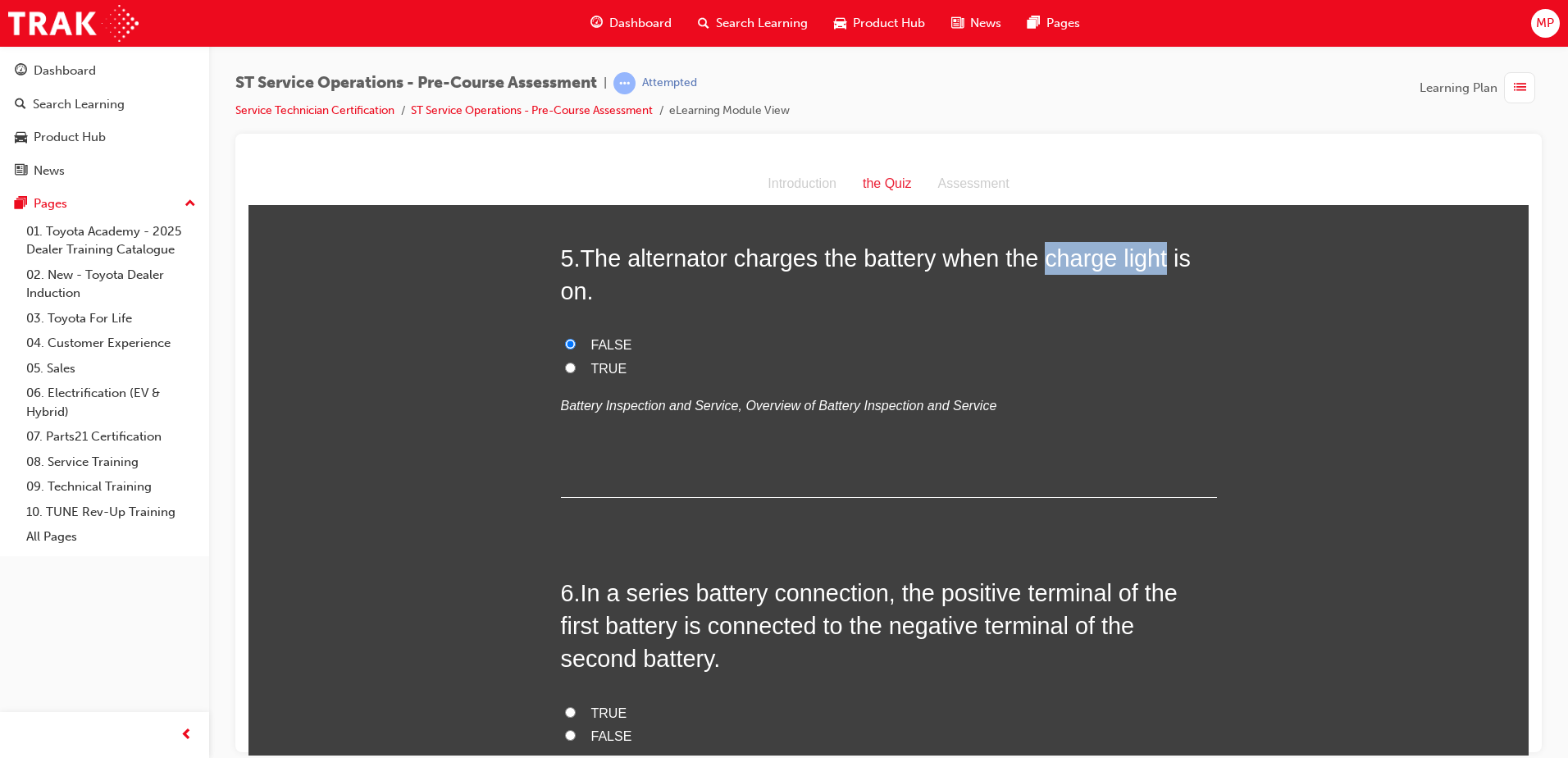
drag, startPoint x: 1048, startPoint y: 262, endPoint x: 1169, endPoint y: 261, distance: 121.0
click at [1169, 261] on span "The alternator charges the battery when the charge light is on." at bounding box center [875, 274] width 630 height 59
copy span "charge light"
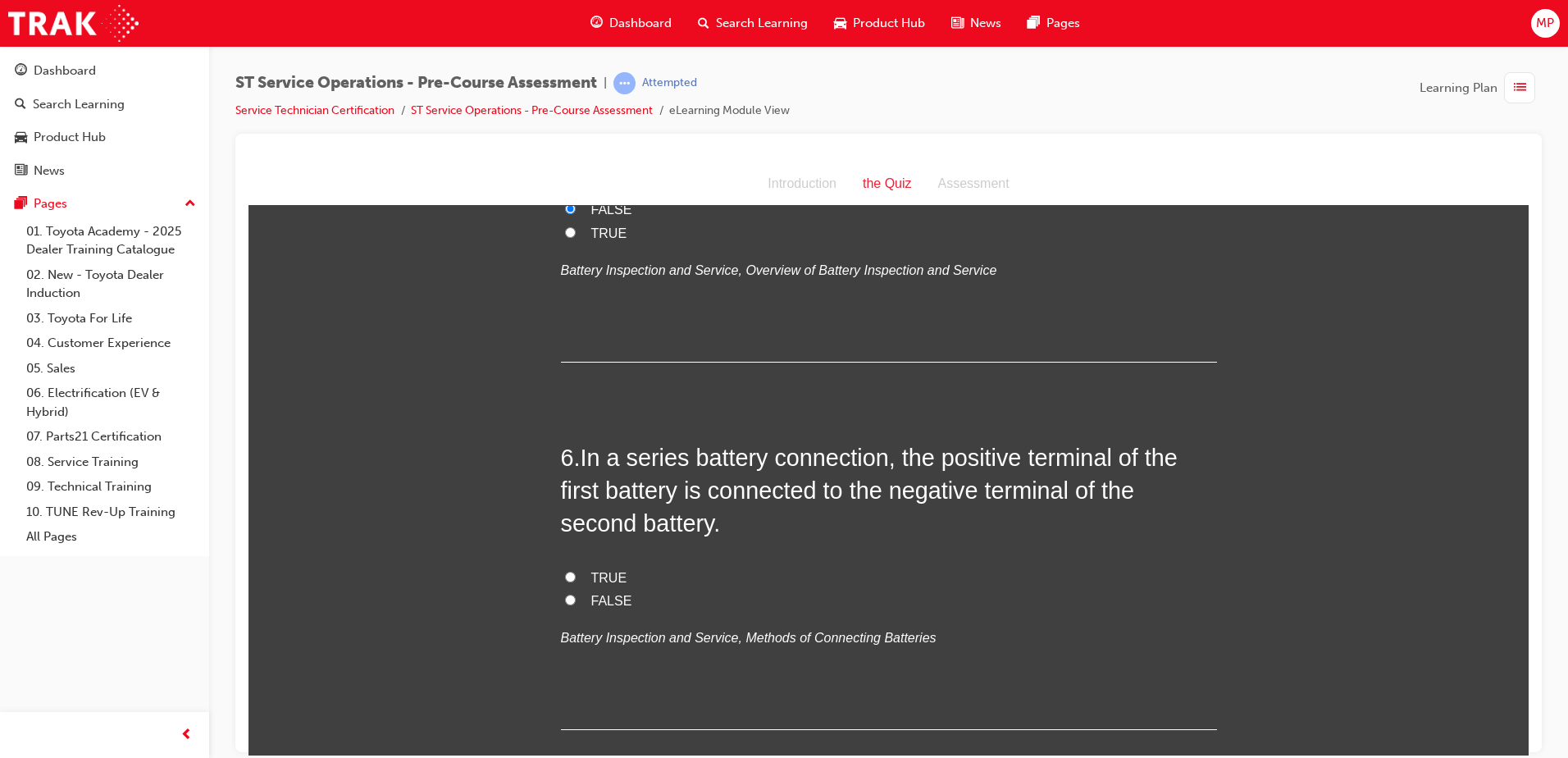
scroll to position [1724, 0]
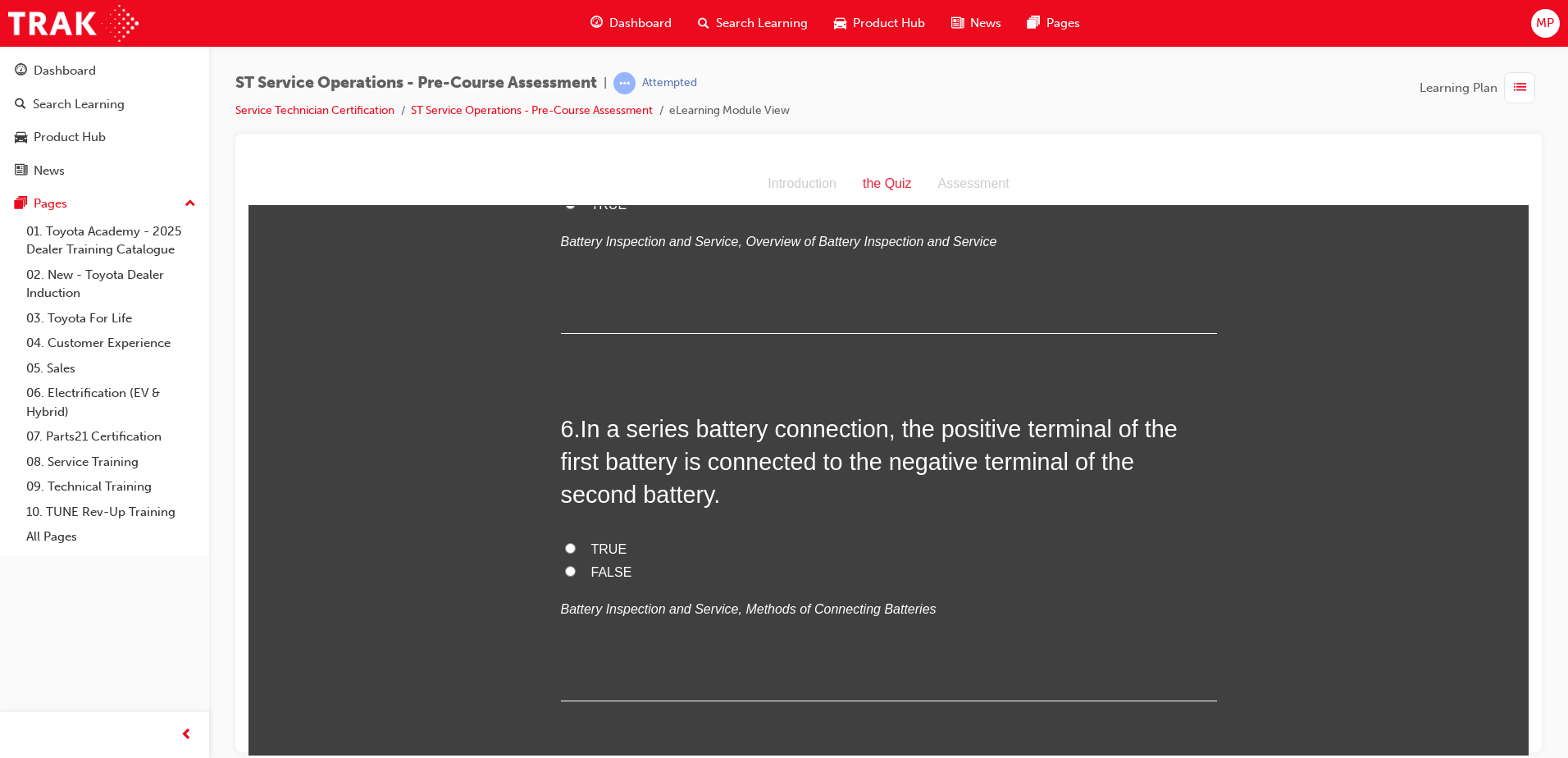
click at [552, 552] on div "You must select an answer for each question before you can submit. Please note,…" at bounding box center [888, 345] width 1281 height 3689
click at [565, 547] on input "TRUE" at bounding box center [570, 547] width 11 height 11
radio input "true"
drag, startPoint x: 622, startPoint y: 431, endPoint x: 763, endPoint y: 436, distance: 141.1
click at [763, 436] on span "In a series battery connection, the positive terminal of the first battery is c…" at bounding box center [869, 461] width 617 height 93
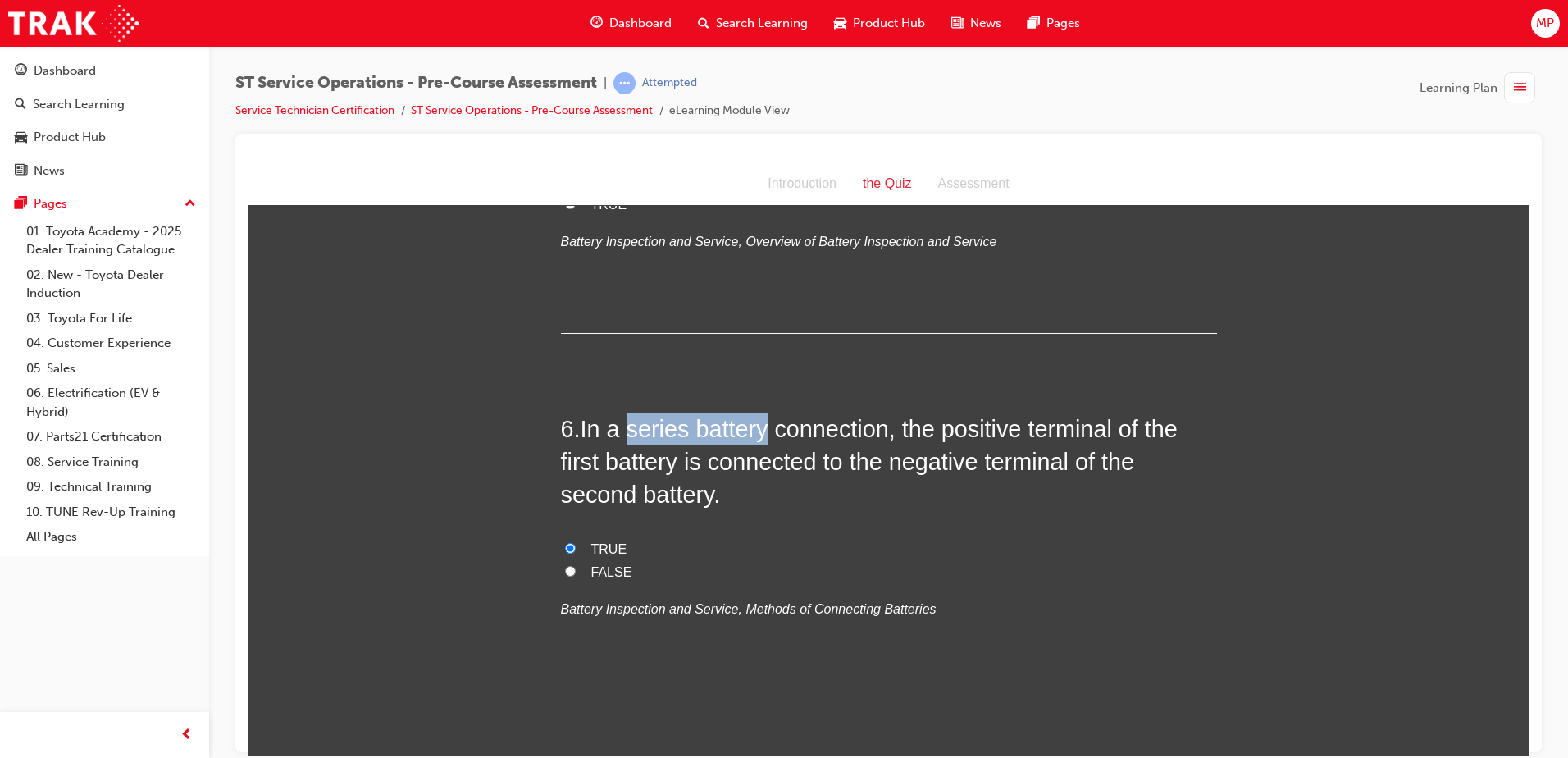
copy span "series battery"
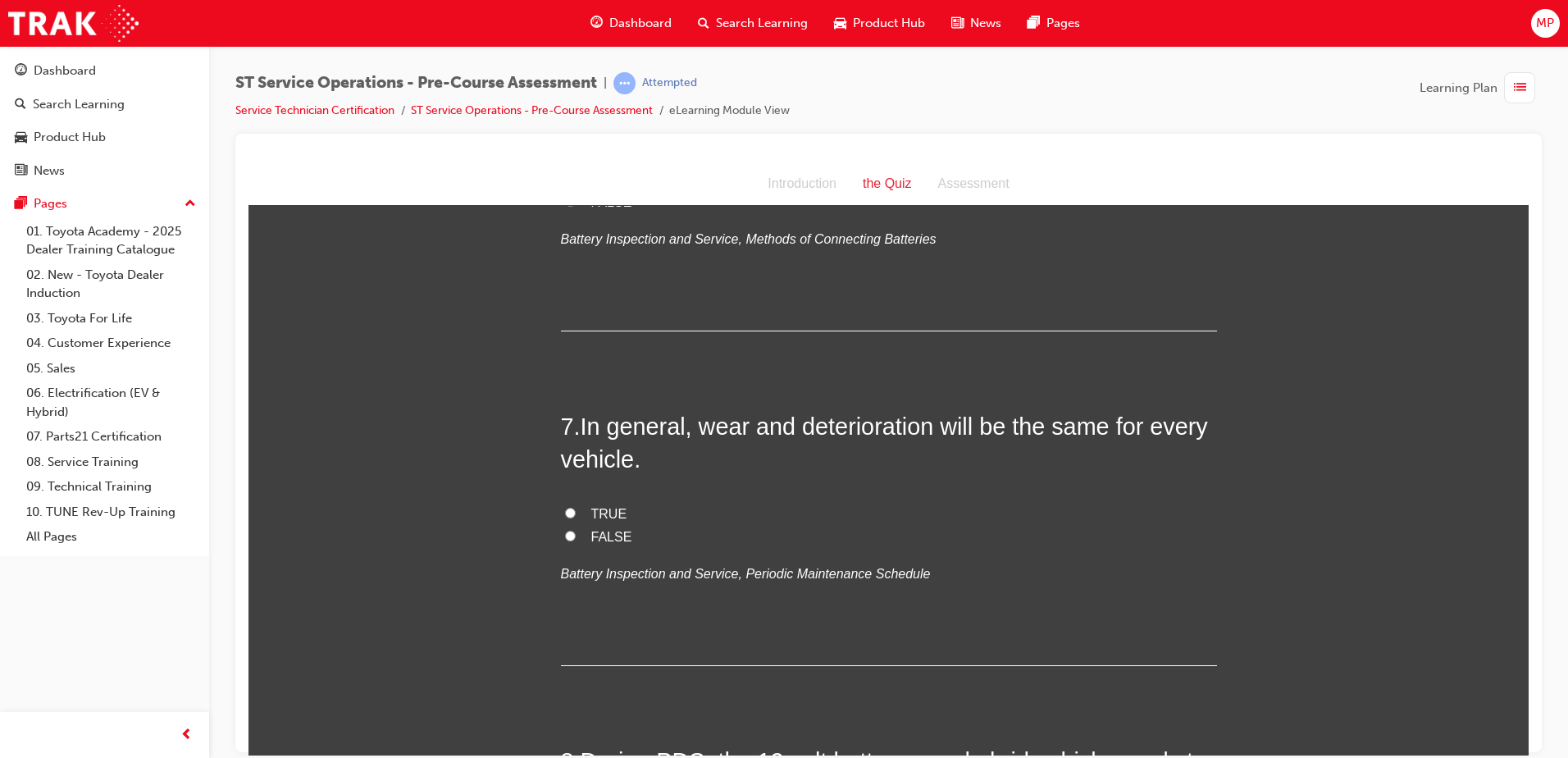
scroll to position [2134, 0]
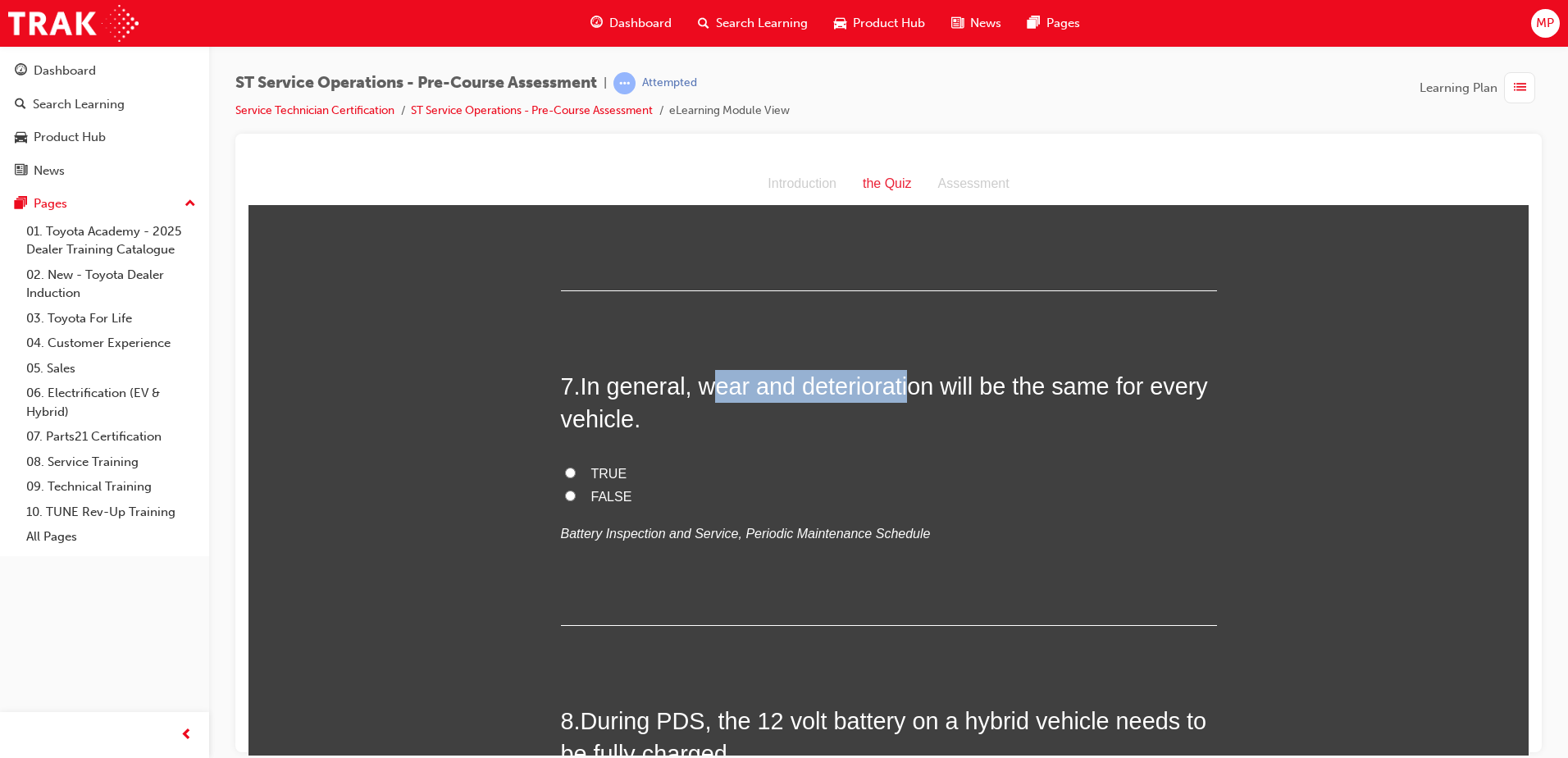
drag, startPoint x: 703, startPoint y: 387, endPoint x: 896, endPoint y: 394, distance: 193.1
click at [896, 394] on span "In general, wear and deterioration will be the same for every vehicle." at bounding box center [884, 401] width 647 height 59
drag, startPoint x: 896, startPoint y: 394, endPoint x: 747, endPoint y: 391, distance: 149.0
click at [801, 398] on span "In general, wear and deterioration will be the same for every vehicle." at bounding box center [884, 401] width 647 height 59
drag, startPoint x: 695, startPoint y: 389, endPoint x: 928, endPoint y: 389, distance: 233.0
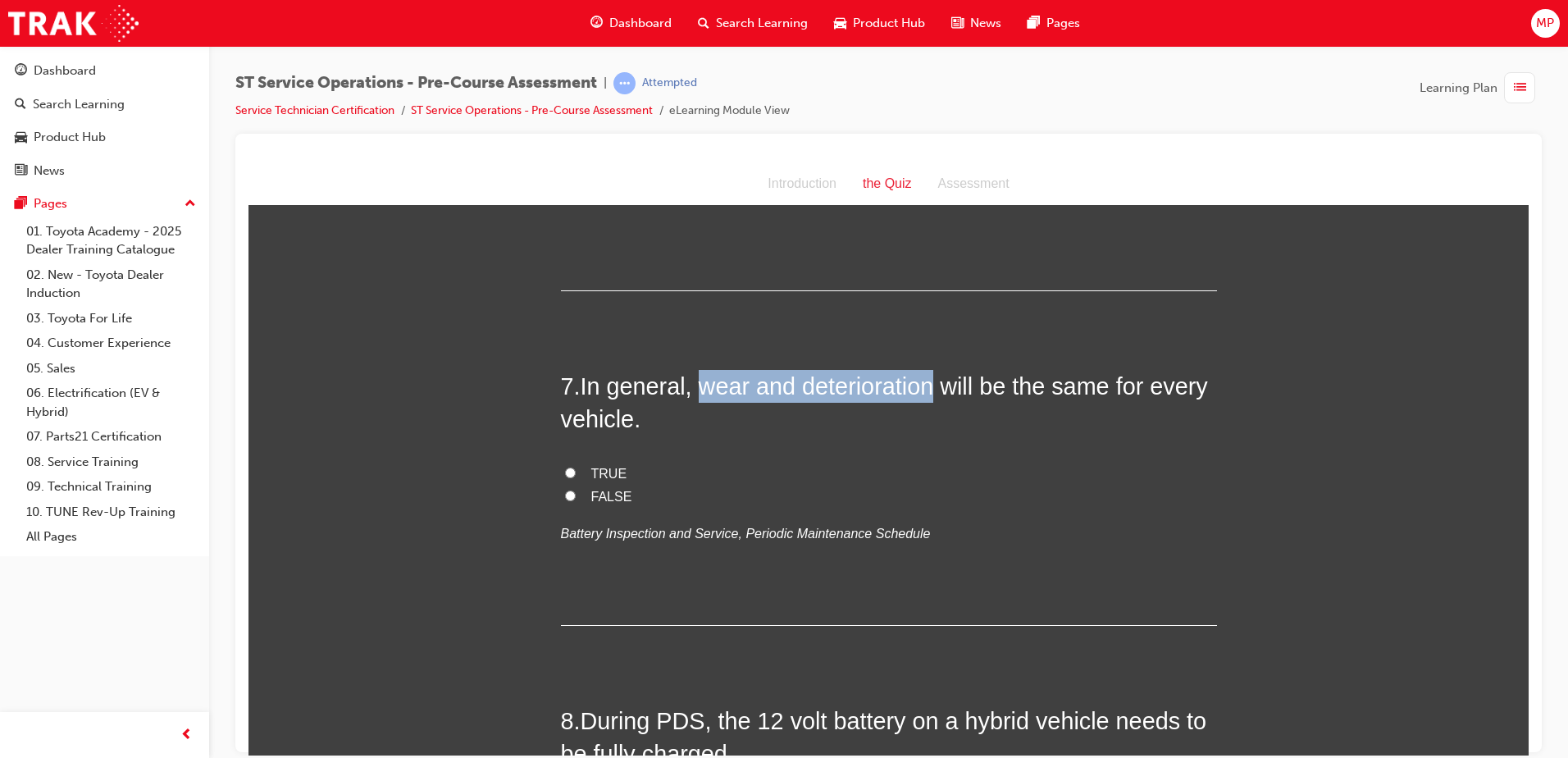
click at [928, 389] on span "In general, wear and deterioration will be the same for every vehicle." at bounding box center [884, 401] width 647 height 59
drag, startPoint x: 630, startPoint y: 426, endPoint x: 715, endPoint y: 489, distance: 105.8
click at [715, 490] on label "FALSE" at bounding box center [889, 497] width 657 height 24
click at [576, 490] on input "FALSE" at bounding box center [570, 495] width 11 height 11
radio input "true"
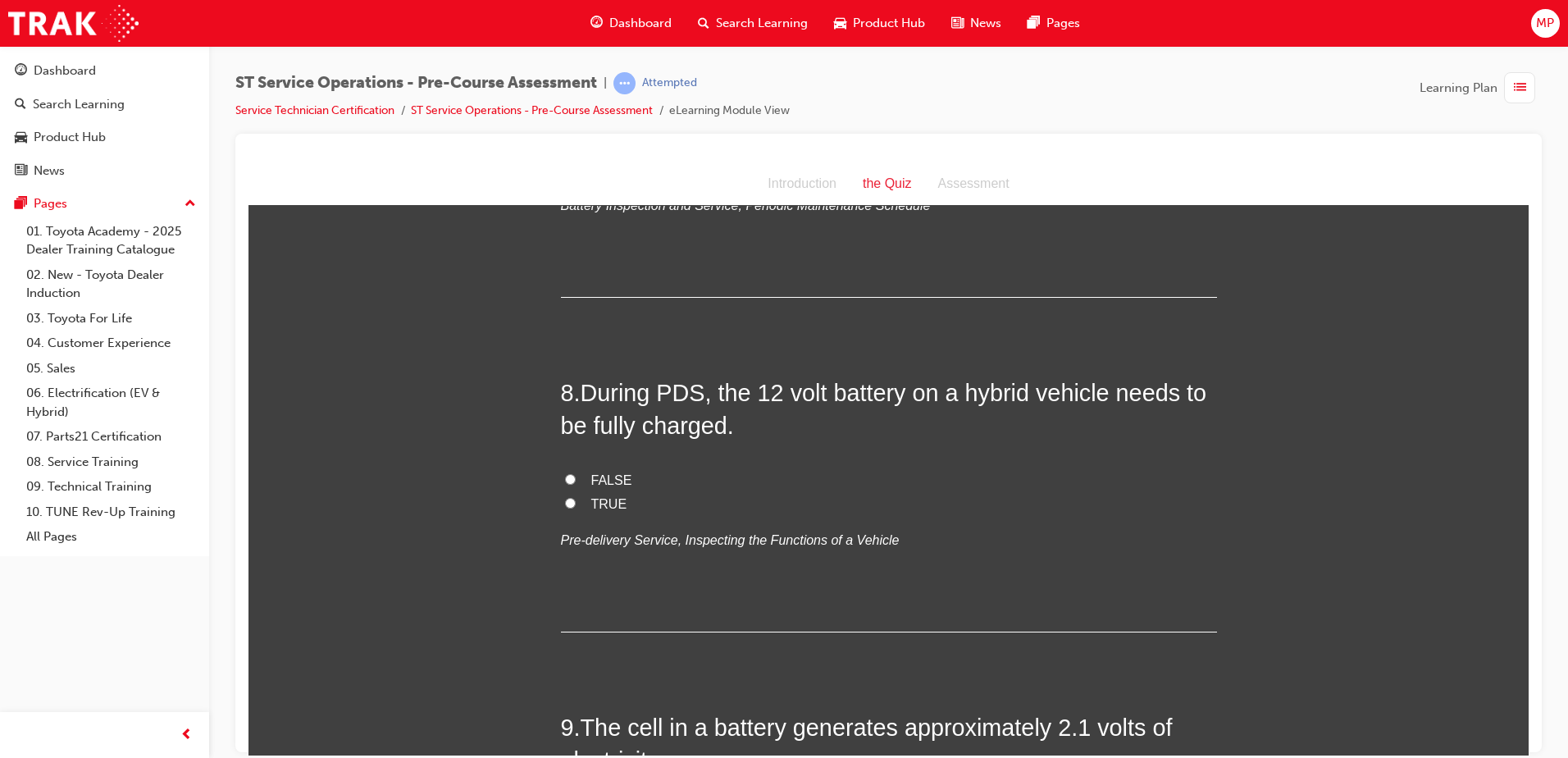
scroll to position [2545, 0]
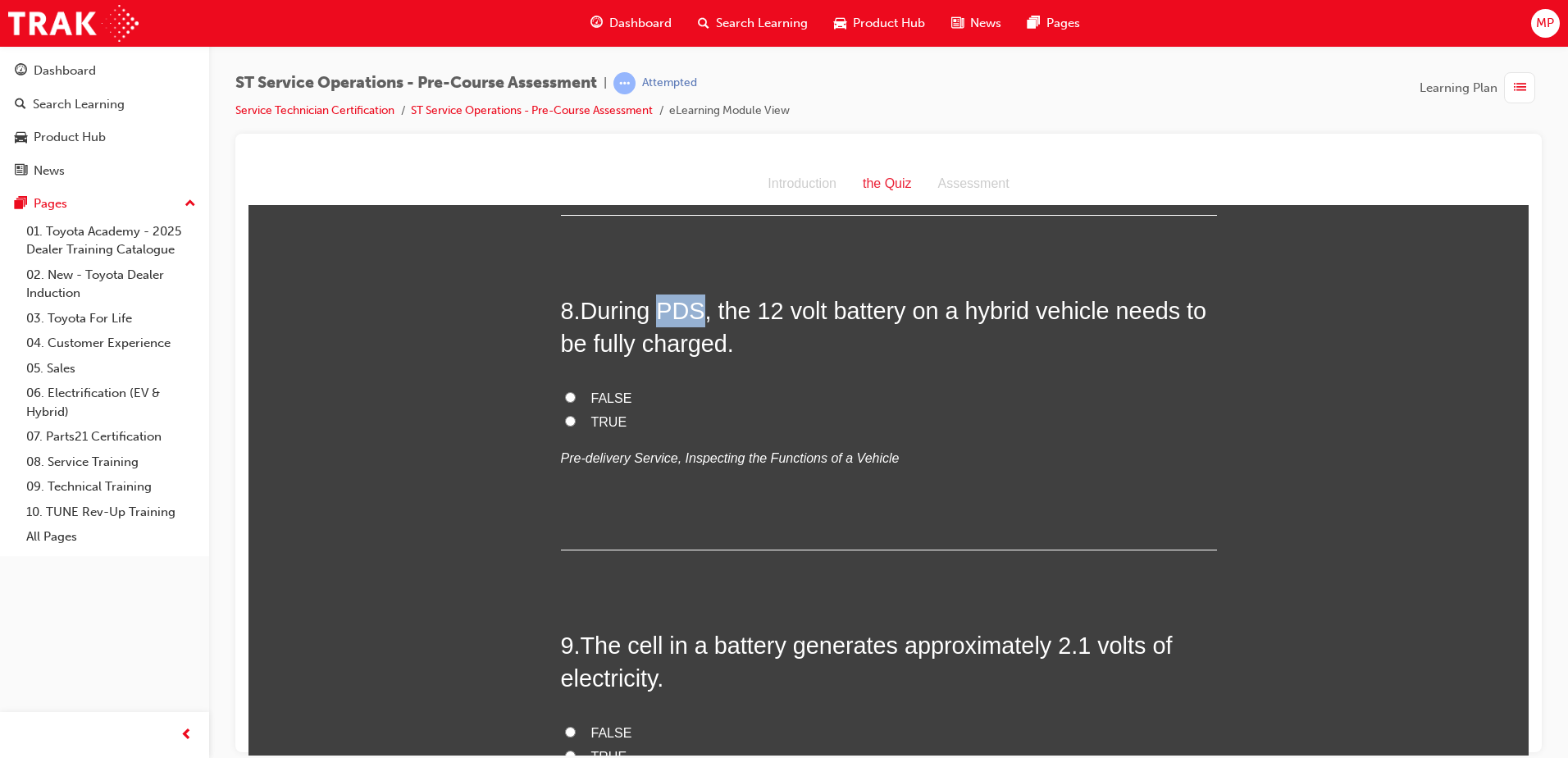
drag, startPoint x: 660, startPoint y: 308, endPoint x: 697, endPoint y: 309, distance: 37.0
click at [697, 309] on span "During PDS, the 12 volt battery on a hybrid vehicle needs to be fully charged." at bounding box center [884, 327] width 647 height 59
click at [757, 402] on label "FALSE" at bounding box center [889, 398] width 657 height 24
click at [576, 402] on input "FALSE" at bounding box center [570, 396] width 11 height 11
radio input "true"
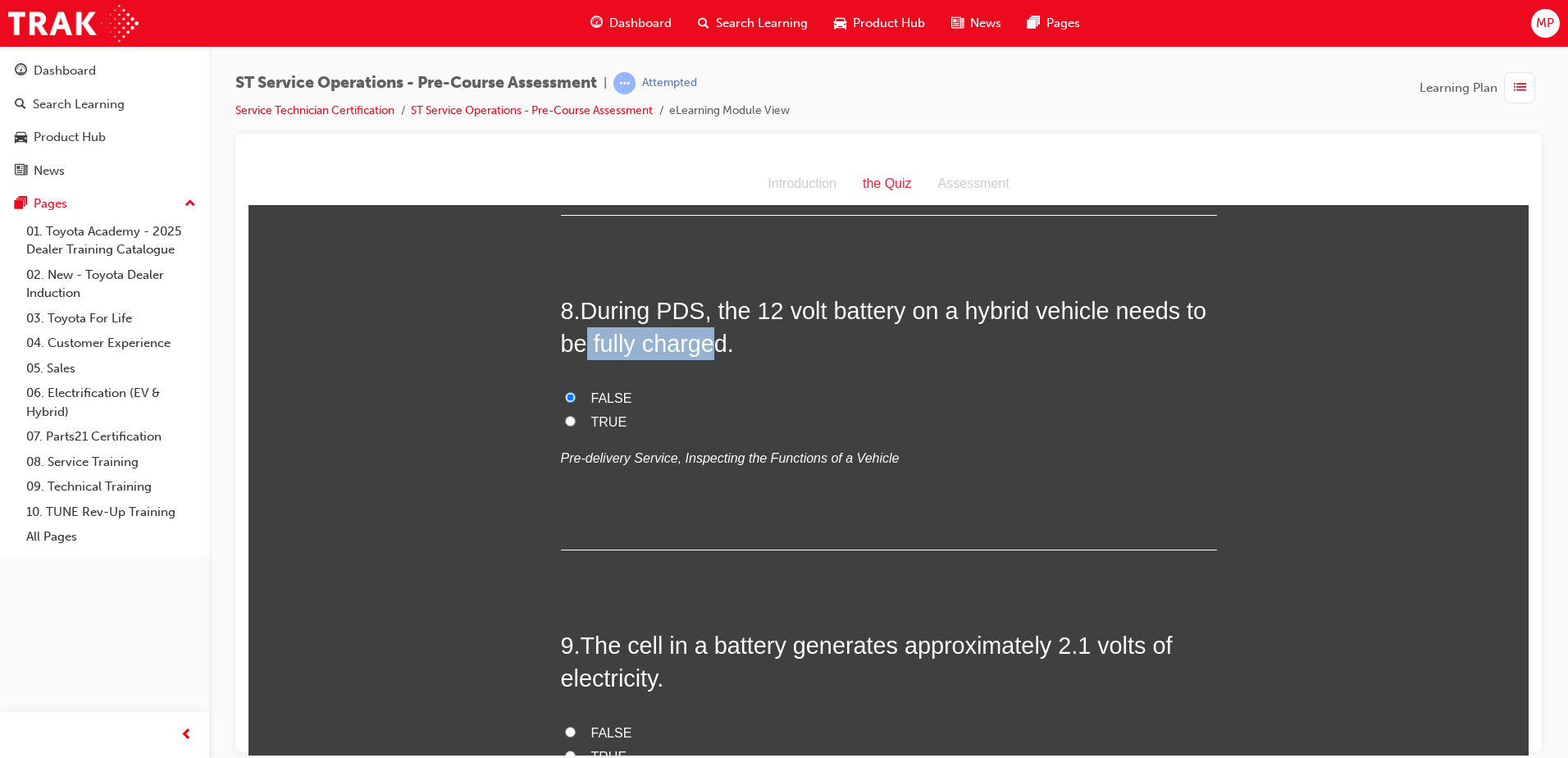
drag, startPoint x: 583, startPoint y: 344, endPoint x: 703, endPoint y: 354, distance: 120.4
click at [703, 354] on span "During PDS, the 12 volt battery on a hybrid vehicle needs to be fully charged." at bounding box center [884, 327] width 647 height 59
click at [702, 336] on span "During PDS, the 12 volt battery on a hybrid vehicle needs to be fully charged." at bounding box center [884, 327] width 647 height 59
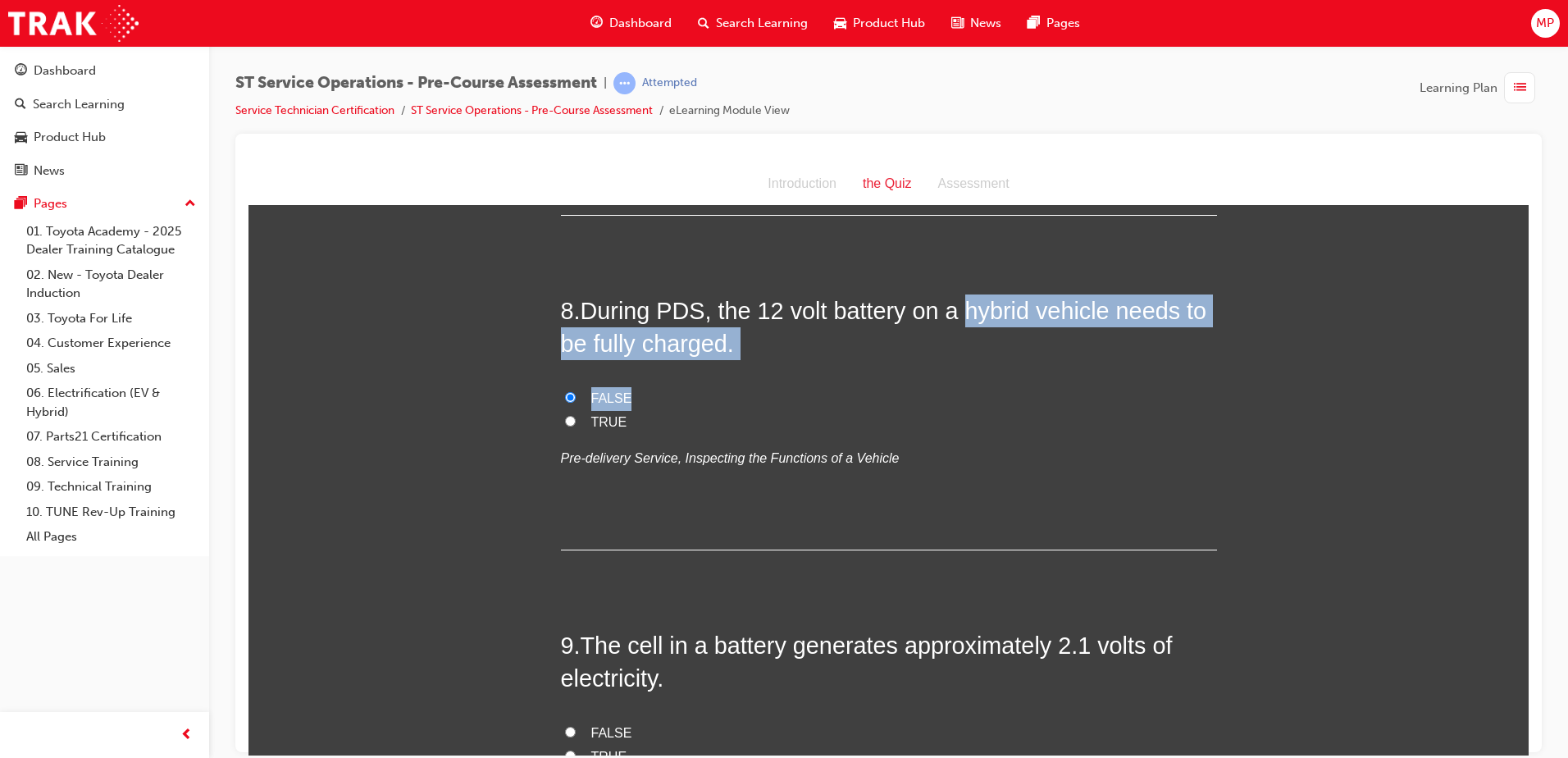
drag, startPoint x: 957, startPoint y: 313, endPoint x: 1214, endPoint y: 360, distance: 261.3
click at [1198, 310] on h2 "8 . During PDS, the 12 volt battery on a hybrid vehicle needs to be fully charg…" at bounding box center [889, 327] width 657 height 67
drag, startPoint x: 957, startPoint y: 311, endPoint x: 1197, endPoint y: 344, distance: 242.3
click at [1197, 344] on h2 "8 . During PDS, the 12 volt battery on a hybrid vehicle needs to be fully charg…" at bounding box center [889, 327] width 657 height 67
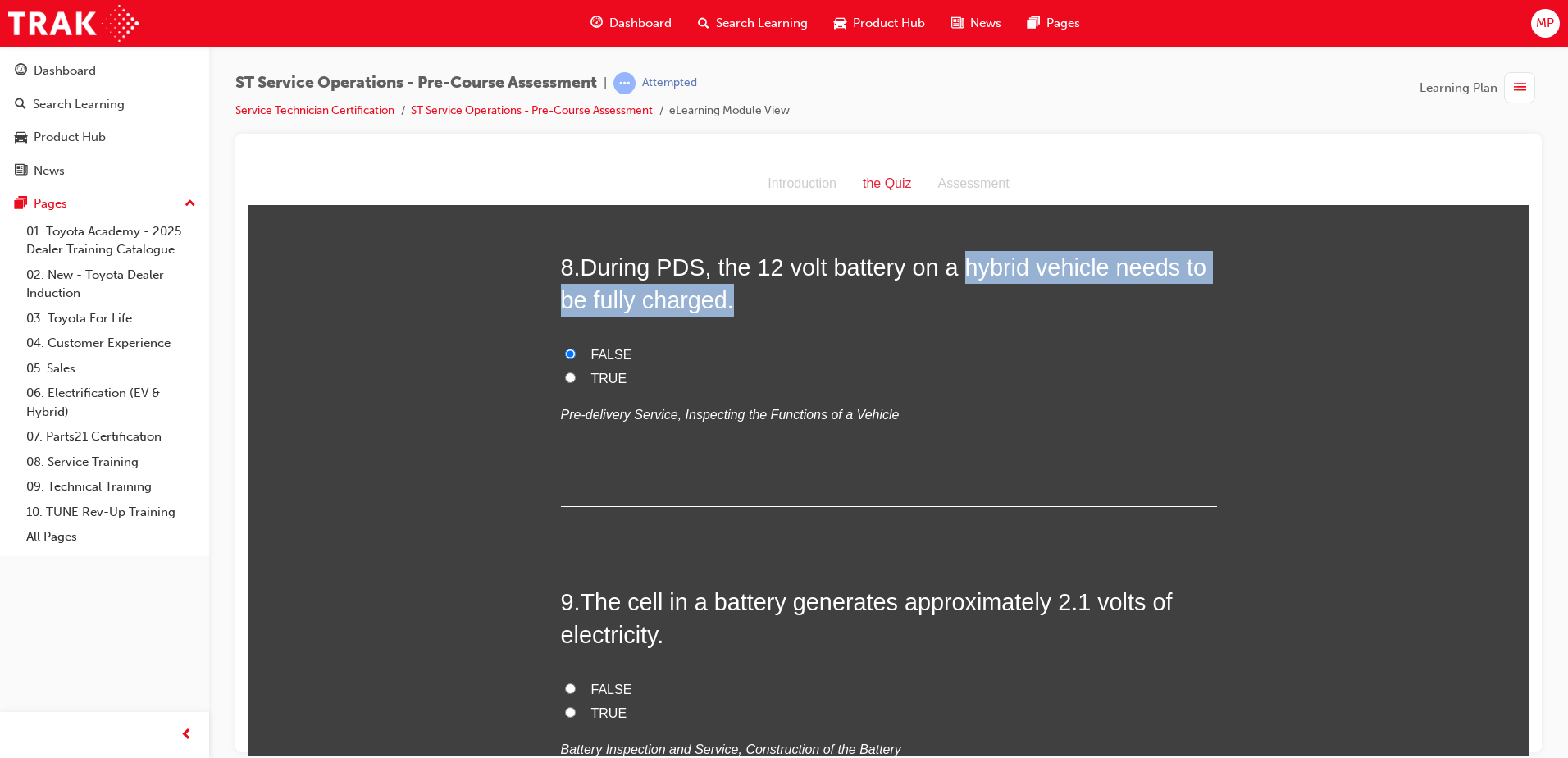
scroll to position [2627, 0]
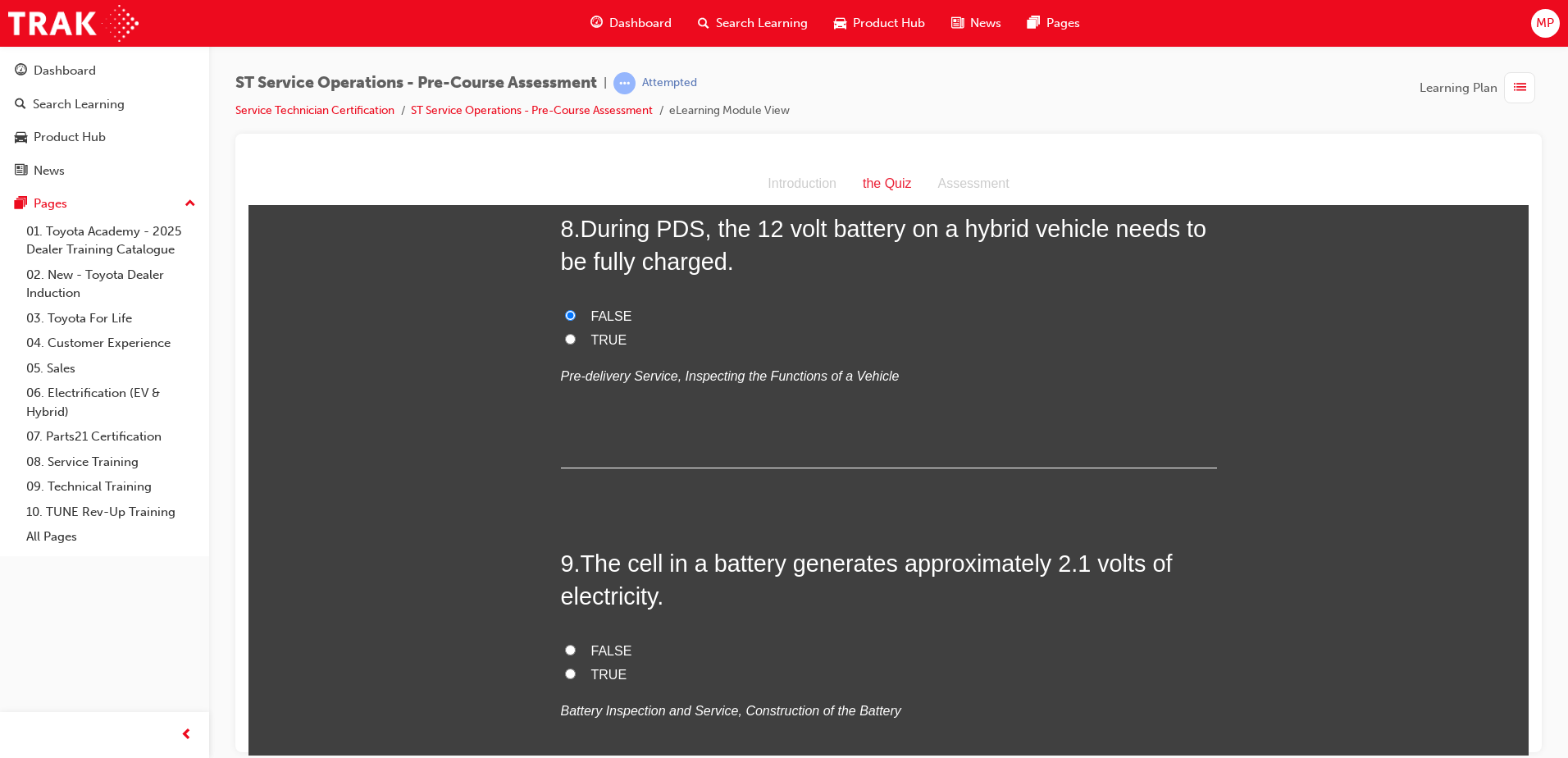
click at [594, 315] on span "FALSE" at bounding box center [612, 316] width 41 height 14
click at [576, 315] on input "FALSE" at bounding box center [570, 315] width 11 height 11
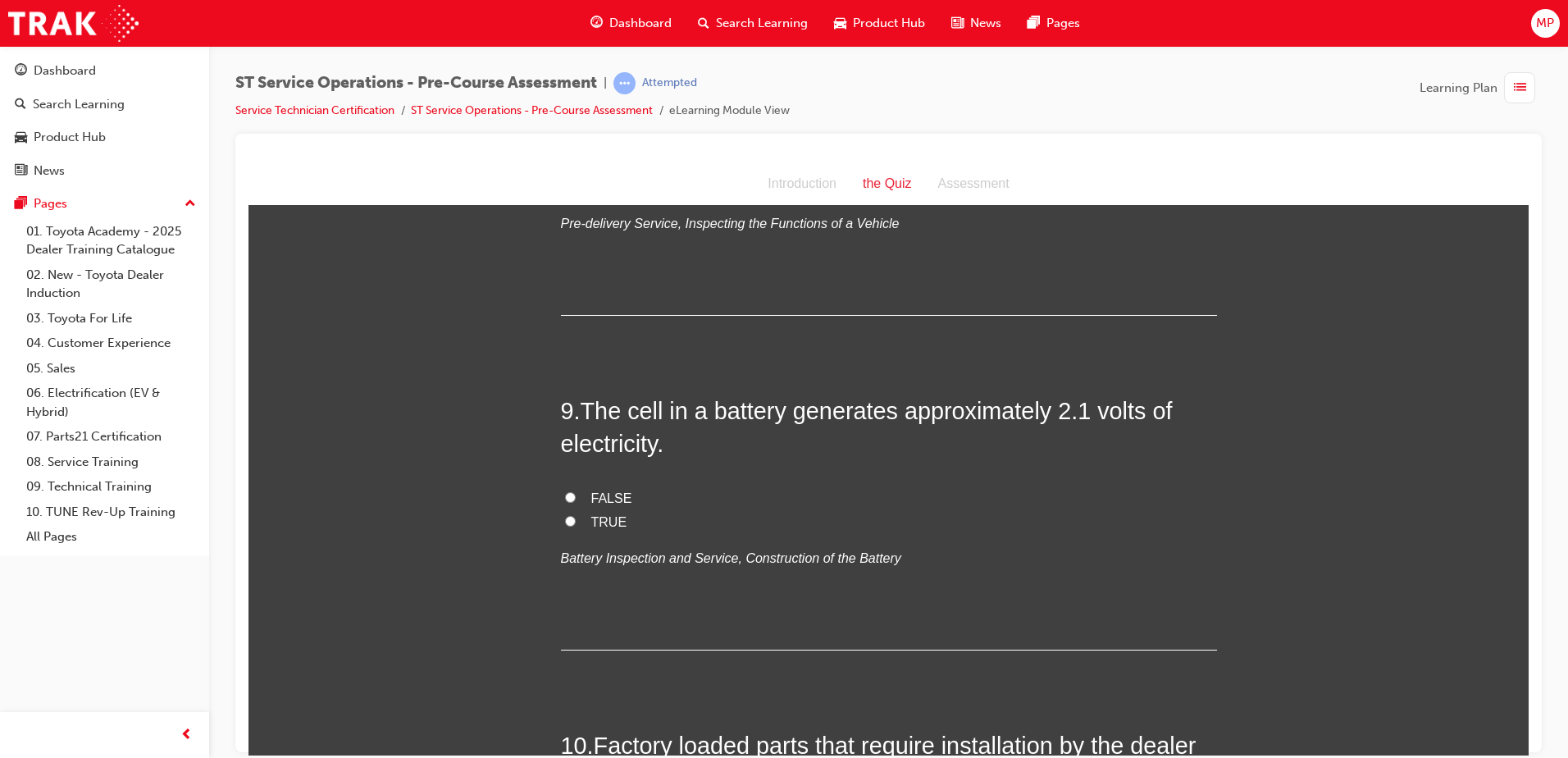
scroll to position [2790, 0]
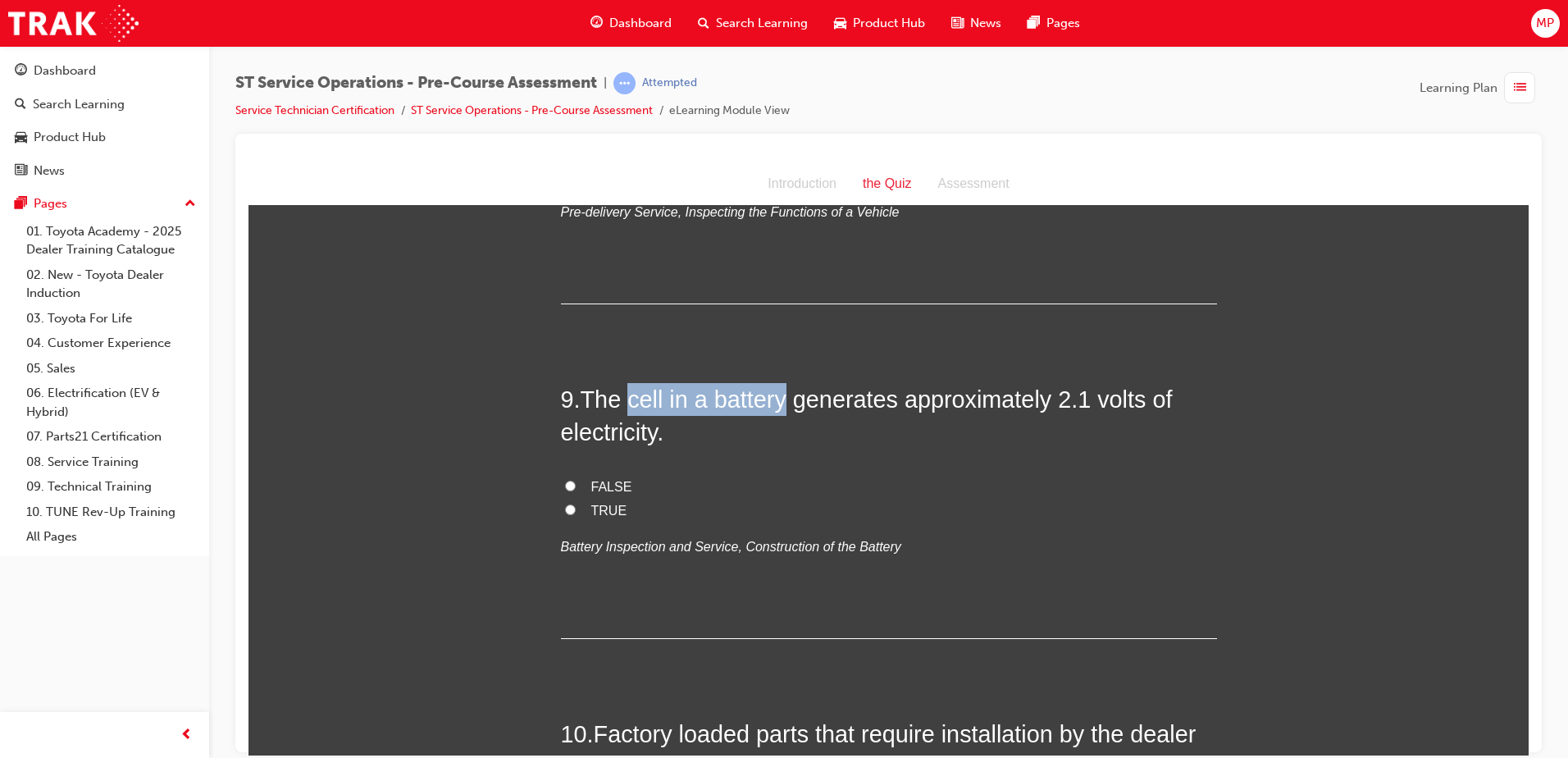
drag, startPoint x: 624, startPoint y: 397, endPoint x: 778, endPoint y: 407, distance: 154.3
click at [778, 407] on span "The cell in a battery generates approximately 2.1 volts of electricity." at bounding box center [866, 414] width 612 height 59
click at [568, 504] on input "TRUE" at bounding box center [570, 509] width 11 height 11
radio input "true"
click at [942, 417] on h2 "9 . The cell in a battery generates approximately 2.1 volts of electricity." at bounding box center [889, 415] width 657 height 67
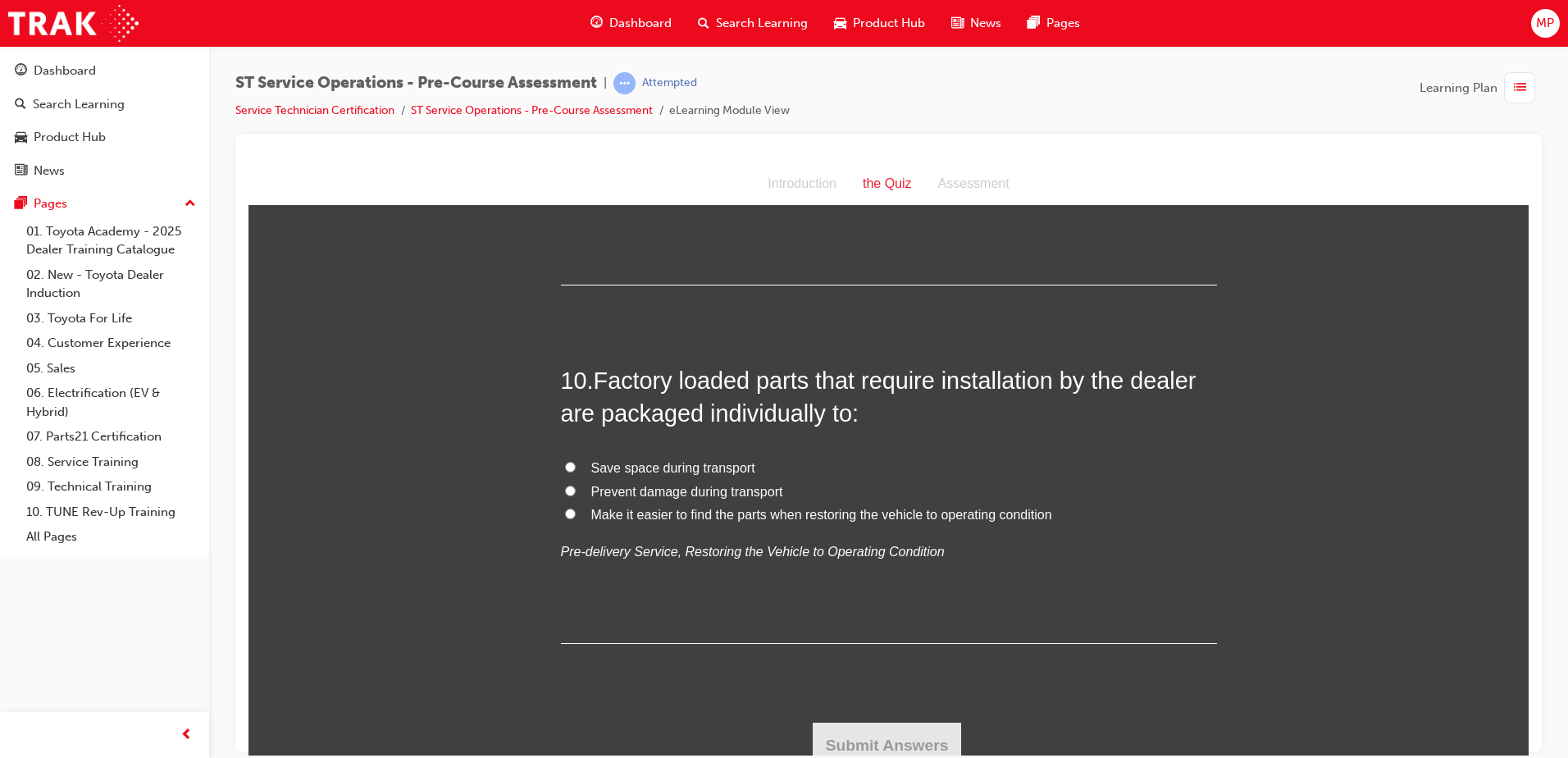
scroll to position [3157, 0]
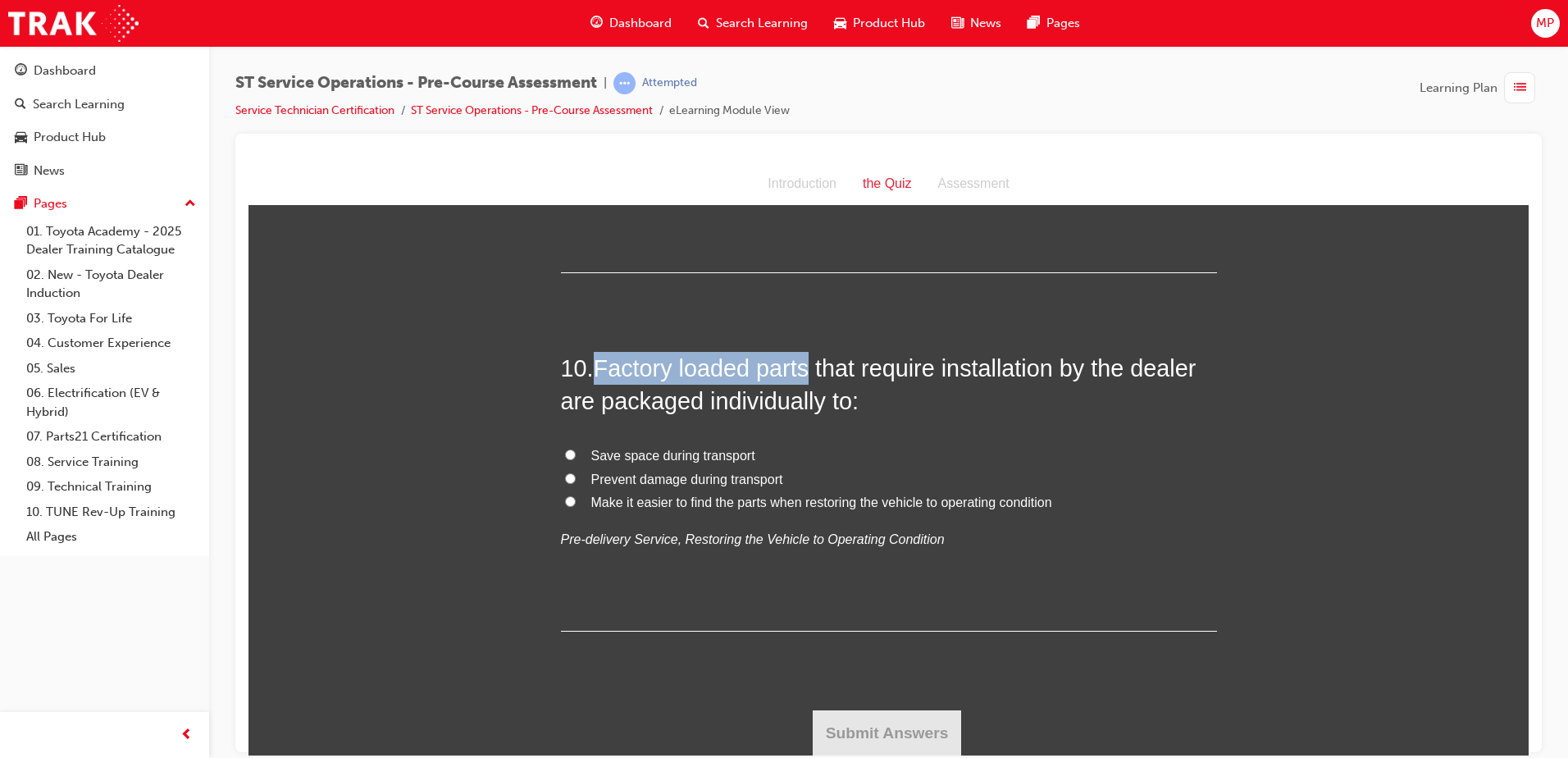
drag, startPoint x: 595, startPoint y: 367, endPoint x: 807, endPoint y: 379, distance: 212.3
click at [807, 379] on span "Factory loaded parts that require installation by the dealer are packaged indiv…" at bounding box center [878, 383] width 636 height 59
click at [712, 501] on span "Make it easier to find the parts when restoring the vehicle to operating condit…" at bounding box center [822, 502] width 461 height 14
click at [576, 501] on input "Make it easier to find the parts when restoring the vehicle to operating condit…" at bounding box center [570, 500] width 11 height 11
radio input "true"
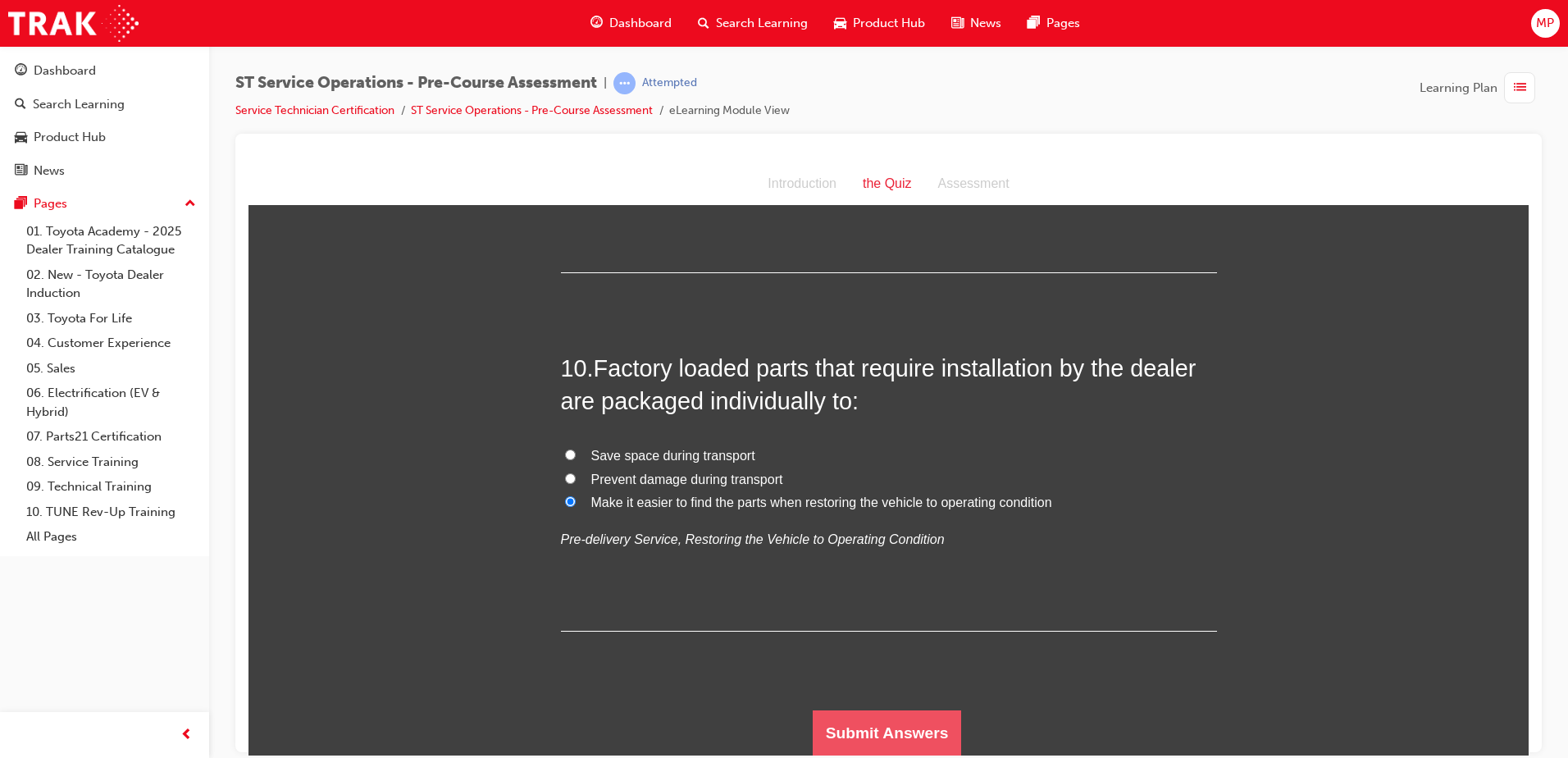
click at [894, 723] on button "Submit Answers" at bounding box center [887, 733] width 150 height 46
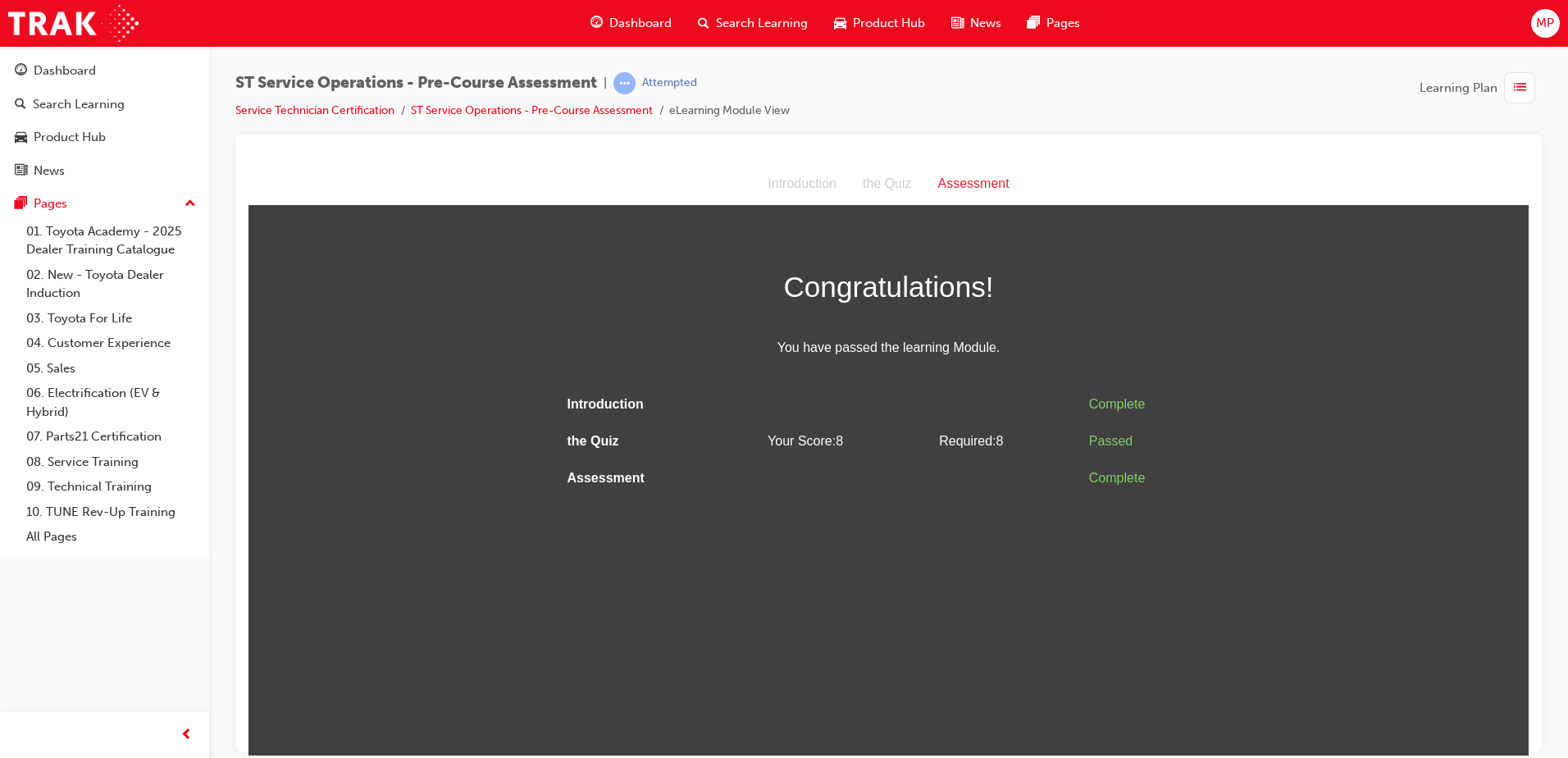
scroll to position [0, 0]
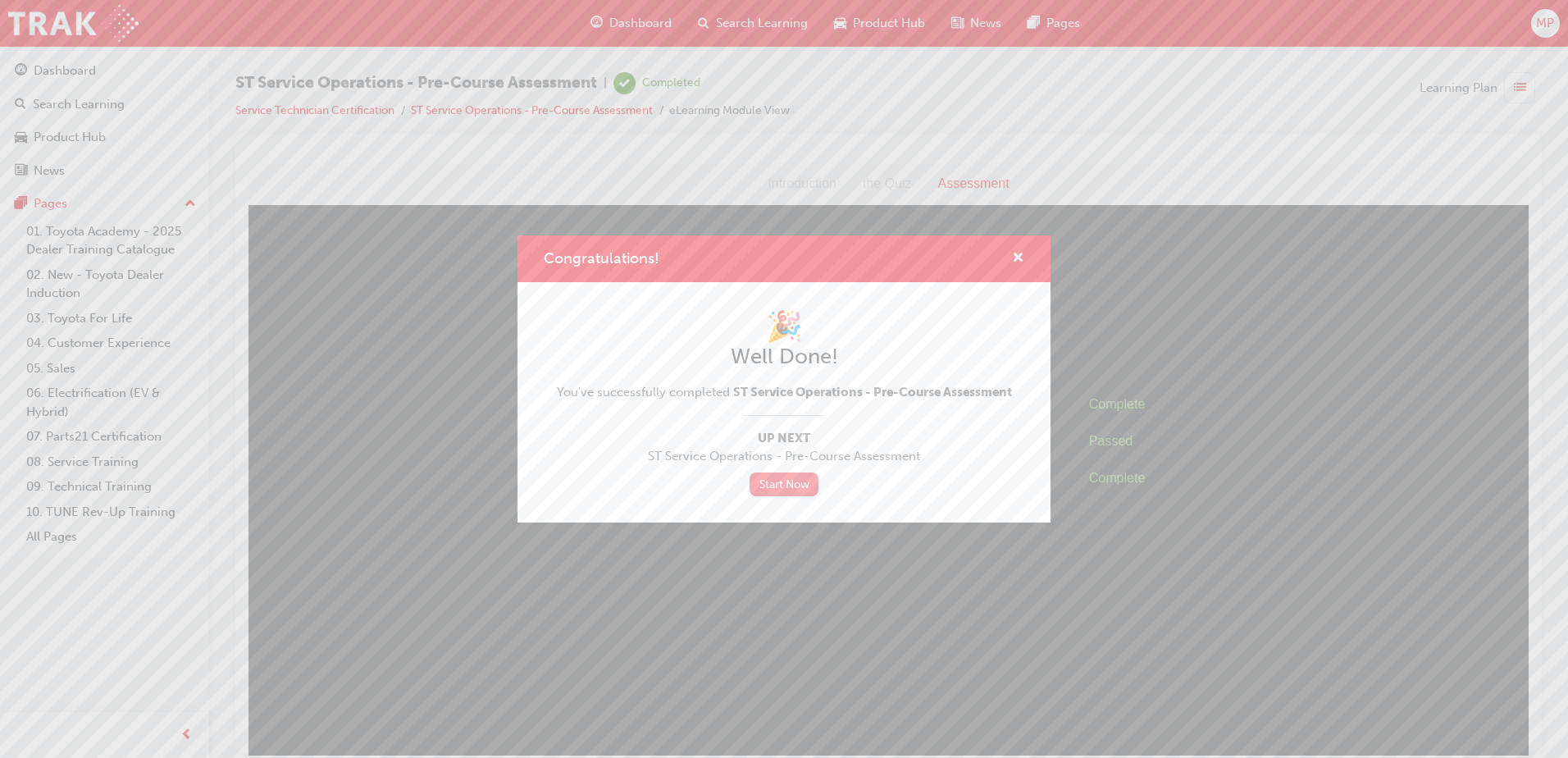
click at [798, 487] on link "Start Now" at bounding box center [784, 484] width 69 height 24
click at [1018, 256] on span "cross-icon" at bounding box center [1018, 259] width 12 height 15
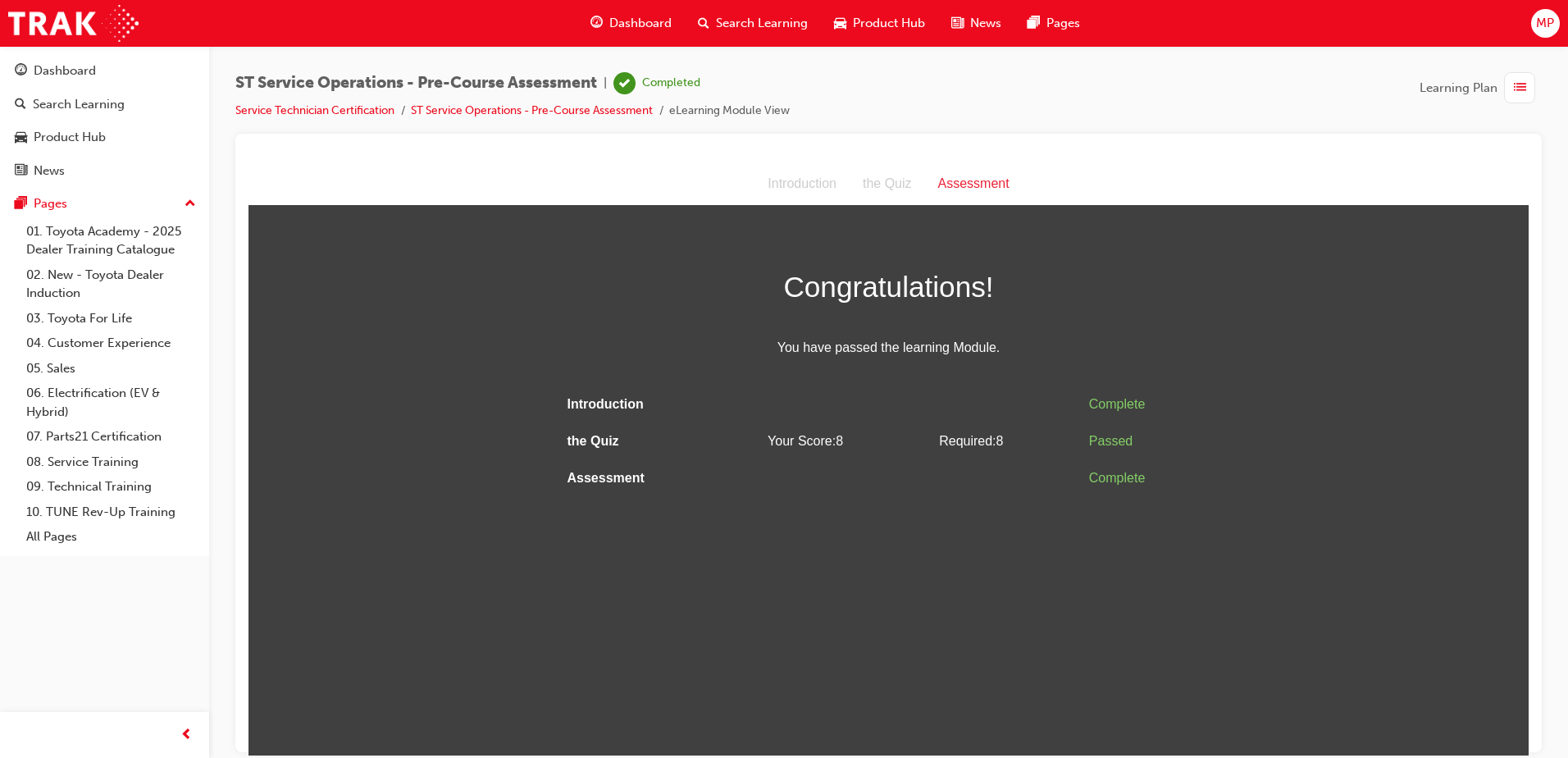
click at [247, 25] on div "Dashboard Search Learning Product Hub News Pages MP" at bounding box center [784, 23] width 1568 height 47
